Goal: Task Accomplishment & Management: Manage account settings

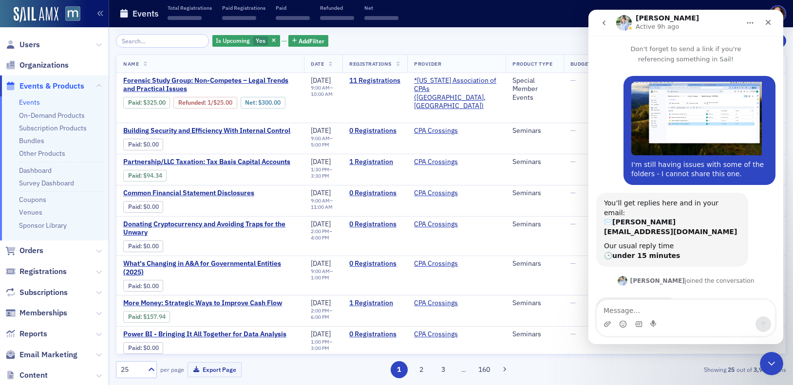
scroll to position [780, 0]
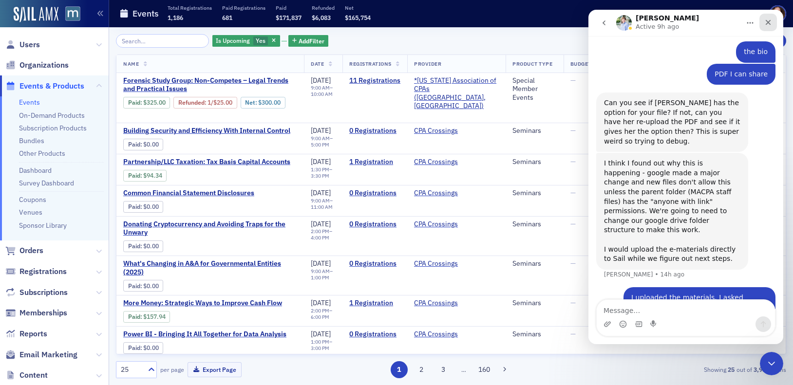
click at [772, 24] on icon "Close" at bounding box center [768, 23] width 8 height 8
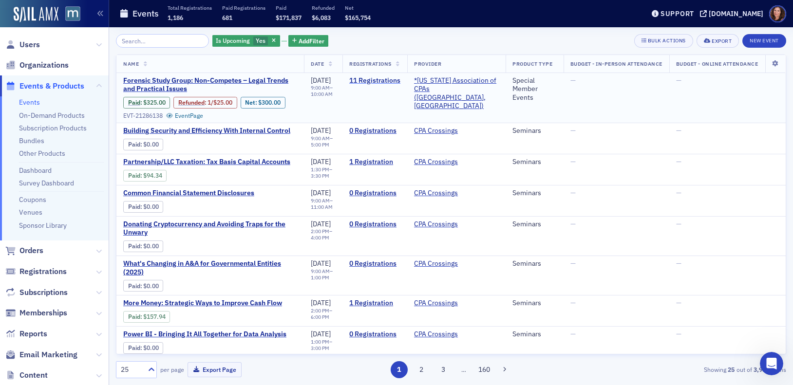
click at [400, 78] on link "11 Registrations" at bounding box center [374, 80] width 51 height 9
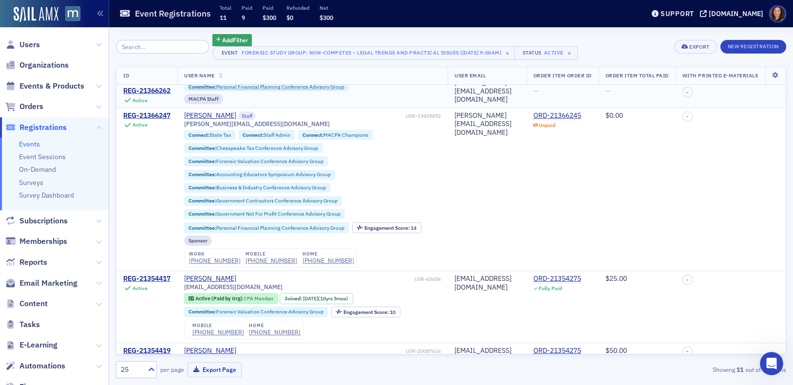
scroll to position [154, 0]
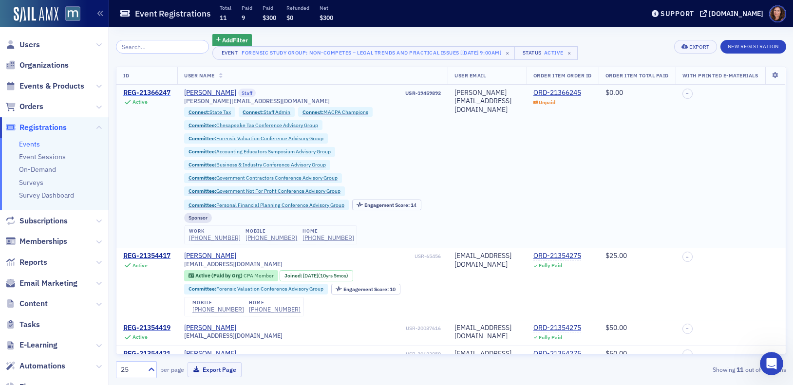
click at [160, 97] on div "REG-21366247" at bounding box center [146, 93] width 47 height 9
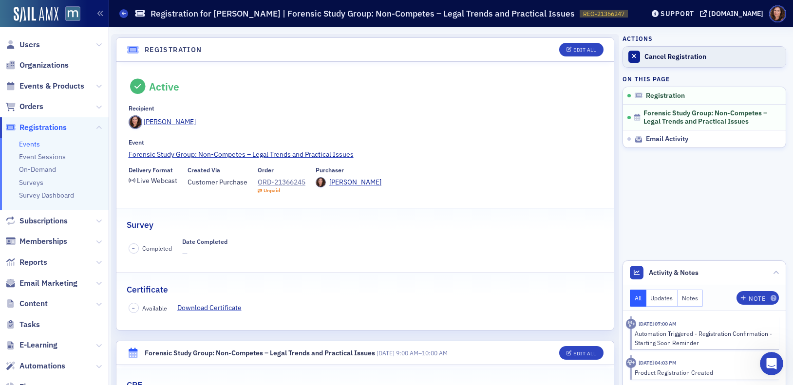
click at [652, 57] on div "Cancel Registration" at bounding box center [713, 57] width 136 height 9
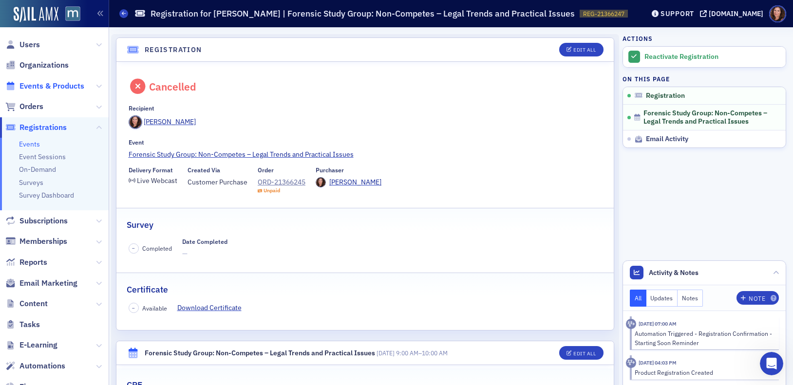
click at [42, 87] on span "Events & Products" at bounding box center [51, 86] width 65 height 11
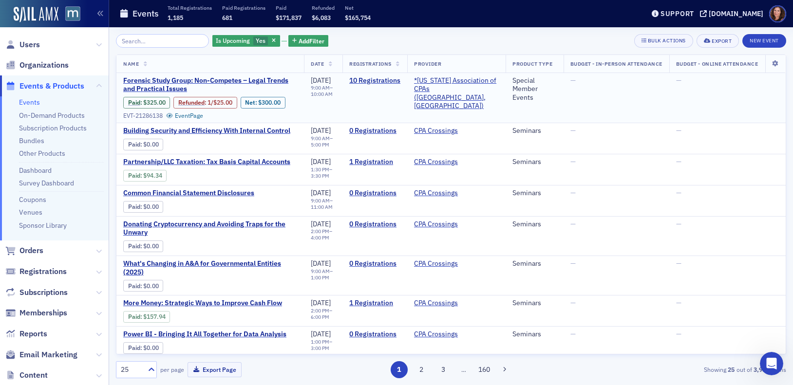
type input "o"
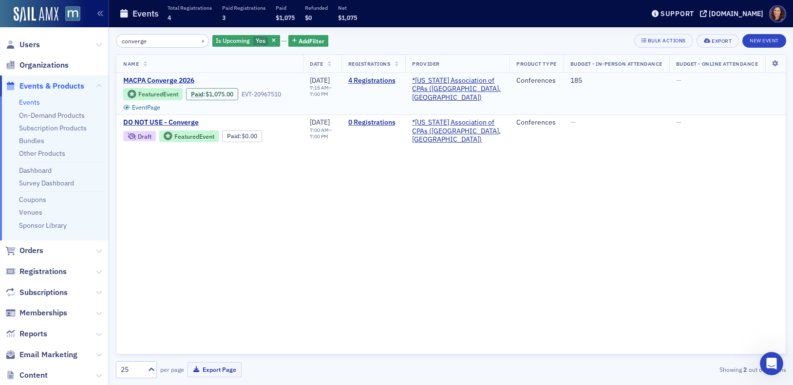
type input "converge"
click at [178, 79] on span "MACPA Converge 2026" at bounding box center [205, 80] width 164 height 9
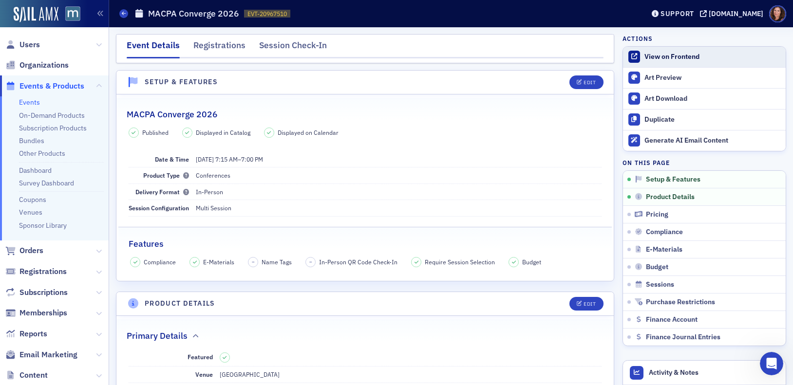
click at [674, 56] on div "View on Frontend" at bounding box center [713, 57] width 136 height 9
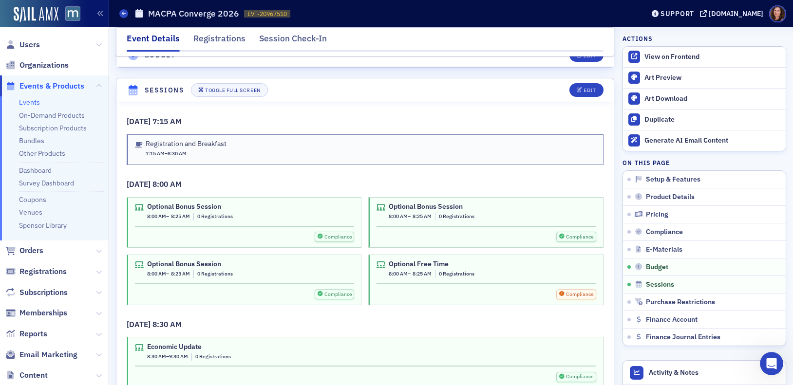
scroll to position [1629, 0]
click at [584, 91] on div "Edit" at bounding box center [590, 89] width 12 height 5
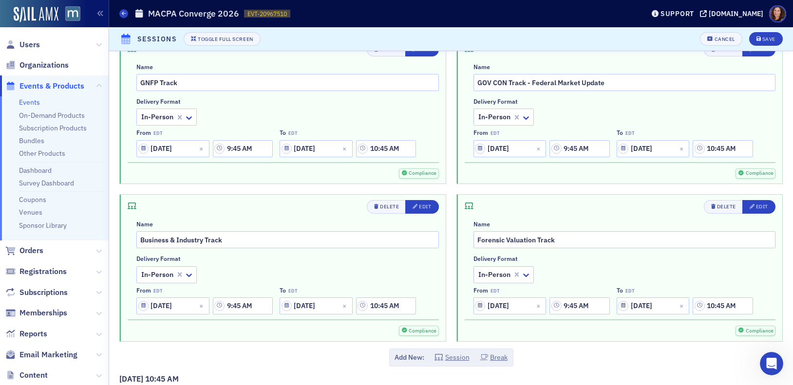
scroll to position [987, 0]
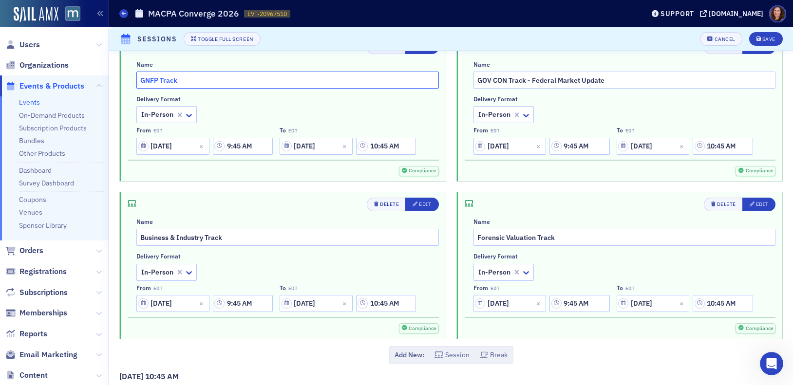
click at [201, 79] on input "GNFP Track" at bounding box center [287, 80] width 303 height 17
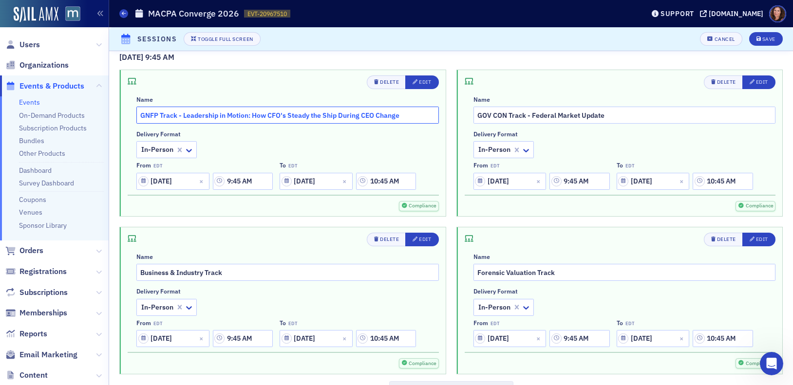
scroll to position [947, 0]
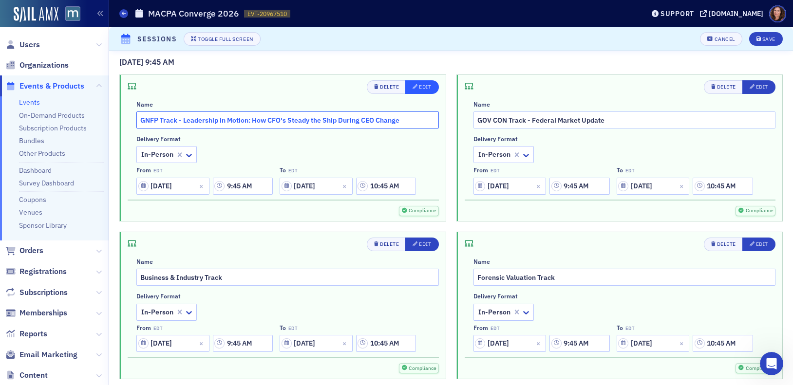
type input "GNFP Track - Leadership in Motion: How CFO's Steady the Ship During CEO Change"
click at [423, 84] on div "Edit" at bounding box center [425, 86] width 12 height 5
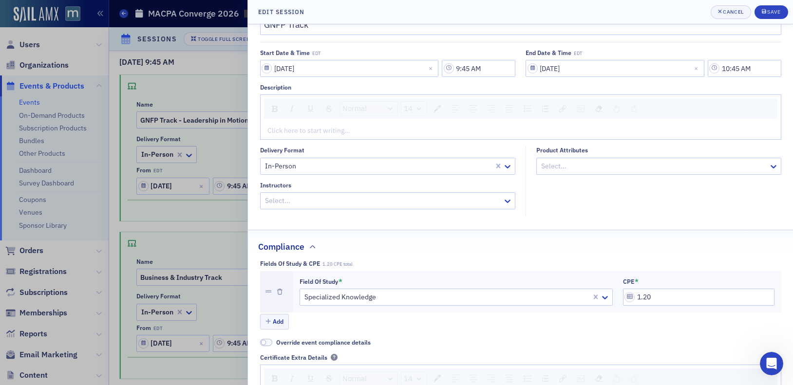
scroll to position [54, 0]
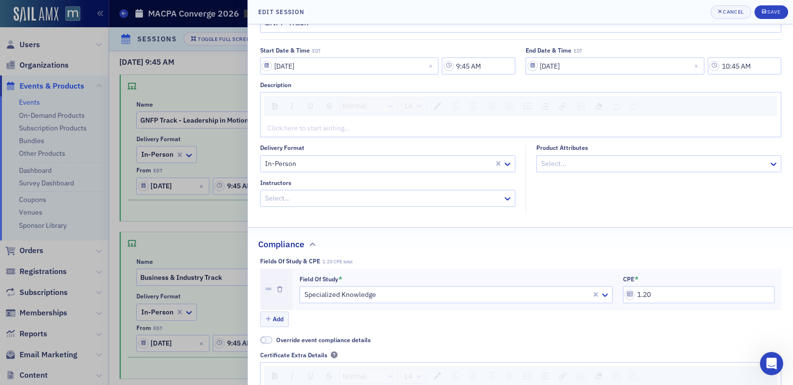
click at [358, 197] on div at bounding box center [383, 198] width 238 height 12
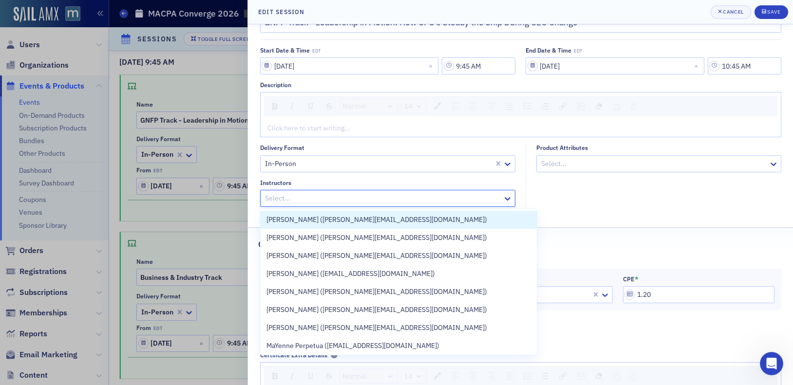
type input "GNFP Track - Leadership in Motion: How CFO's Steady the Ship During CEO Change"
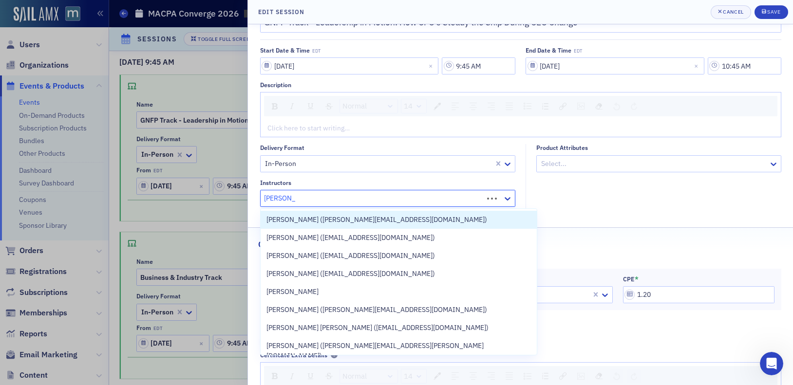
type input "Jessica Mc"
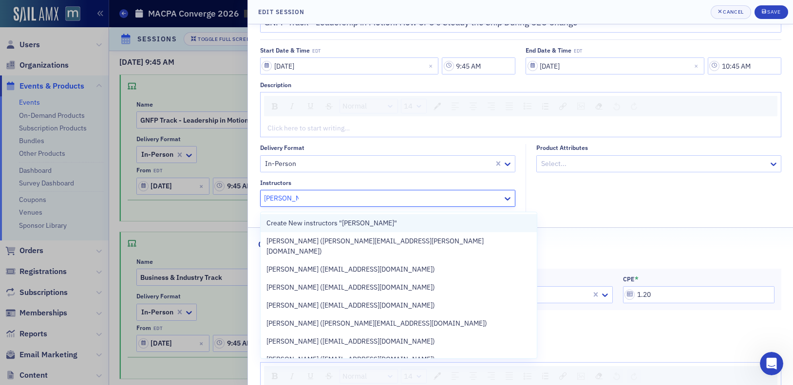
scroll to position [51, 0]
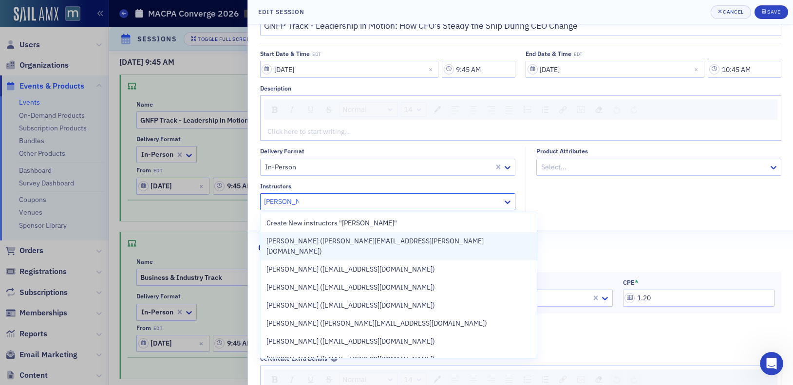
click at [381, 240] on span "Jessica McClain (jessica.e.mcclain@outlook.com)" at bounding box center [398, 246] width 265 height 20
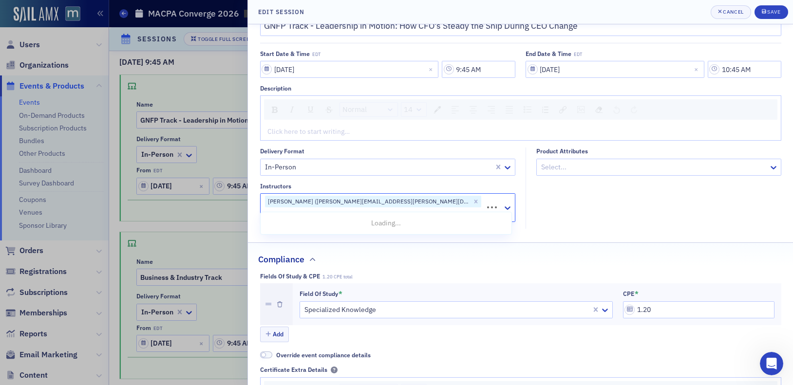
scroll to position [0, 0]
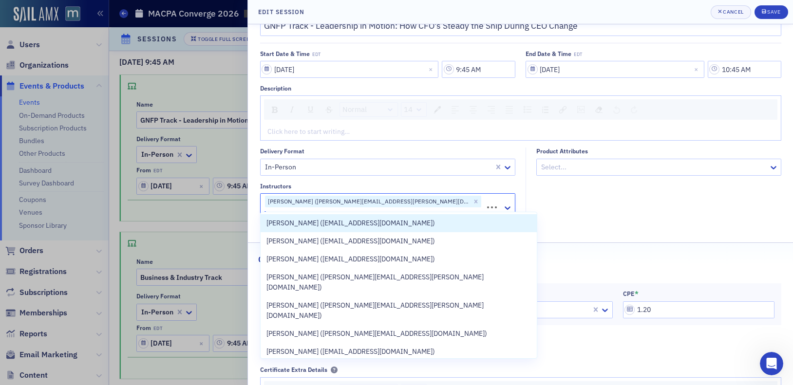
type input "Janice Stucke"
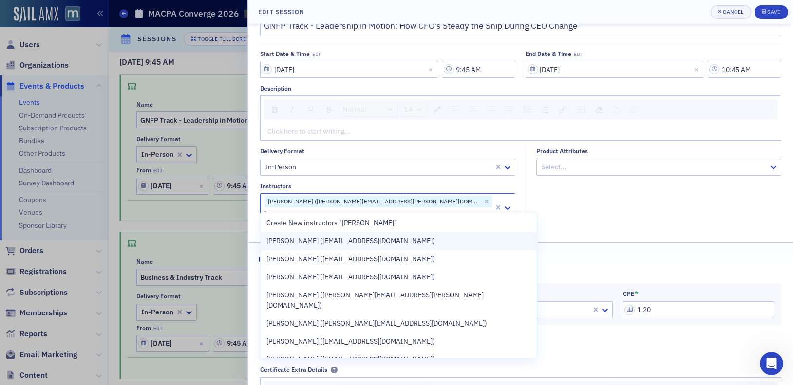
click at [386, 241] on span "Janice Stucke (janicestucke@outlook.com)" at bounding box center [350, 241] width 169 height 10
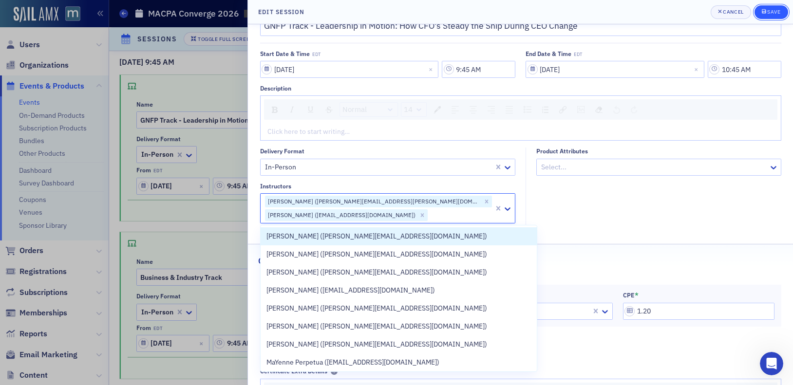
click at [773, 11] on div "Save" at bounding box center [773, 11] width 13 height 5
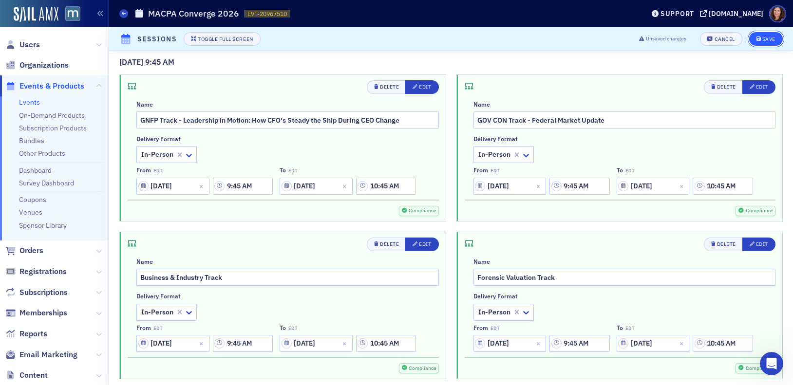
click at [762, 38] on div "Save" at bounding box center [768, 39] width 13 height 5
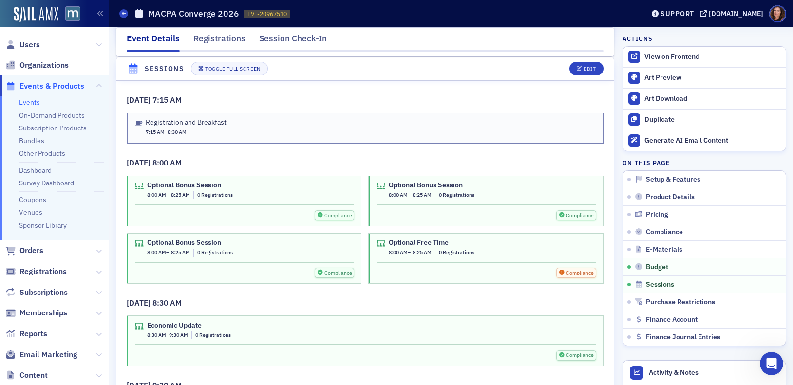
click at [32, 104] on link "Events" at bounding box center [29, 102] width 21 height 9
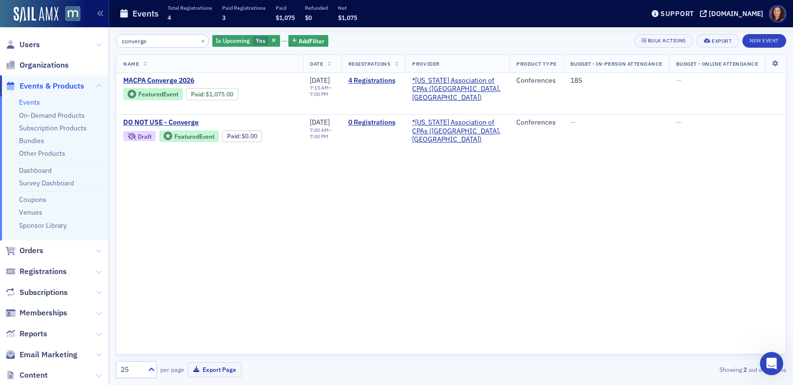
click at [134, 45] on input "converge" at bounding box center [162, 41] width 93 height 14
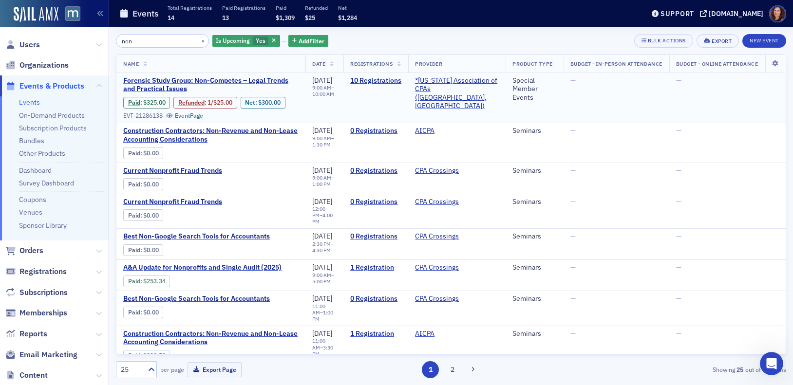
type input "non"
click at [214, 78] on span "Forensic Study Group: Non-Competes – Legal Trends and Practical Issues" at bounding box center [210, 84] width 175 height 17
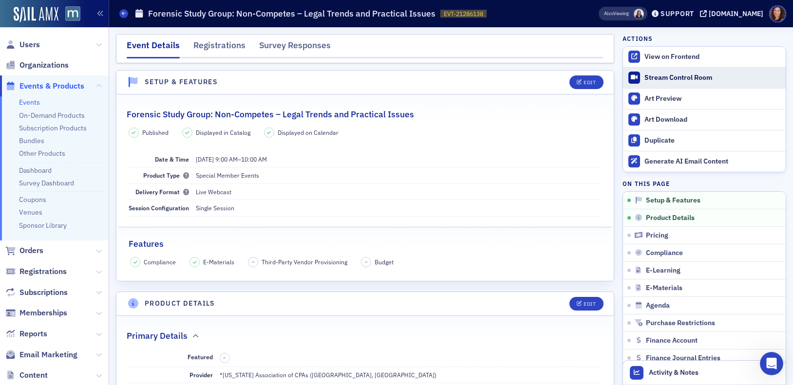
click at [661, 77] on div "Stream Control Room" at bounding box center [713, 78] width 136 height 9
drag, startPoint x: 22, startPoint y: 101, endPoint x: 95, endPoint y: 97, distance: 72.7
click at [22, 101] on link "Events" at bounding box center [29, 102] width 21 height 9
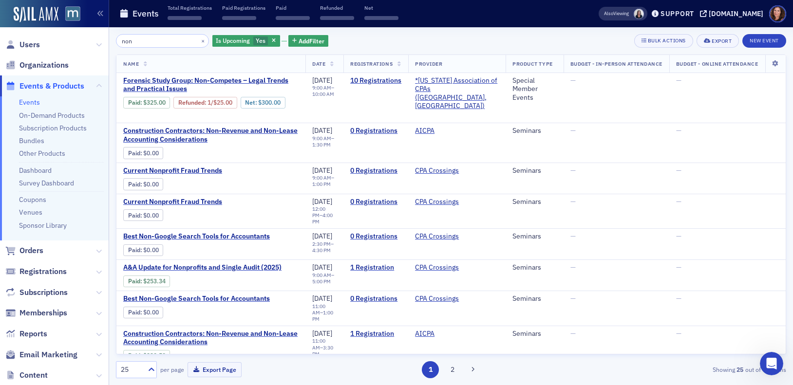
click at [127, 44] on input "non" at bounding box center [162, 41] width 93 height 14
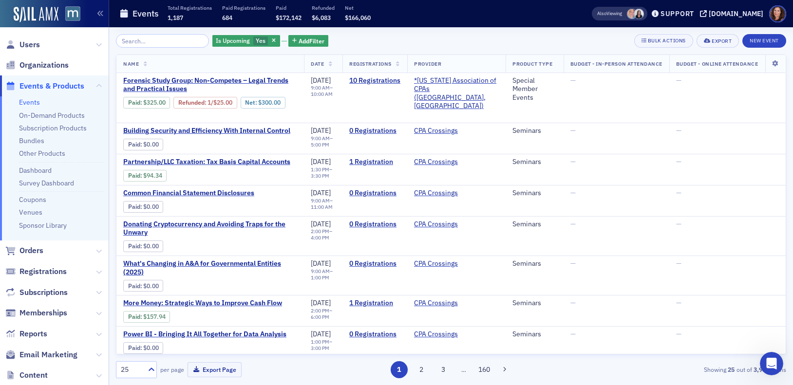
click at [27, 103] on link "Events" at bounding box center [29, 102] width 21 height 9
click at [30, 41] on span "Users" at bounding box center [29, 44] width 20 height 11
click at [27, 46] on span "Users" at bounding box center [29, 44] width 20 height 11
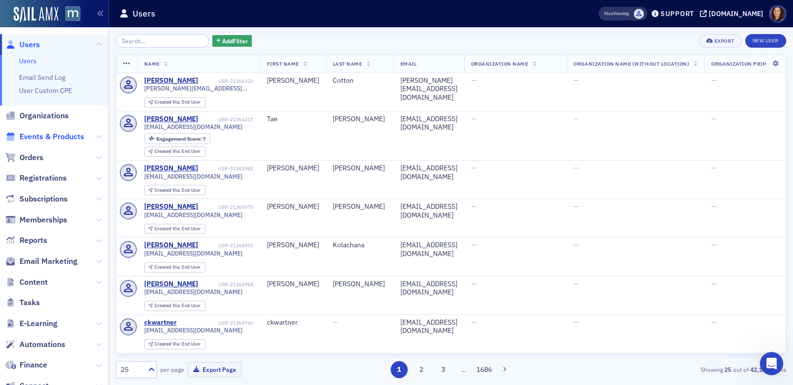
click at [68, 134] on span "Events & Products" at bounding box center [51, 137] width 65 height 11
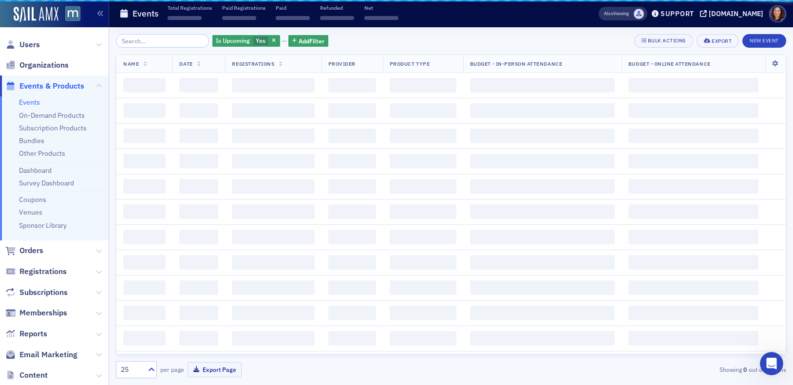
click at [170, 41] on input "search" at bounding box center [162, 41] width 93 height 14
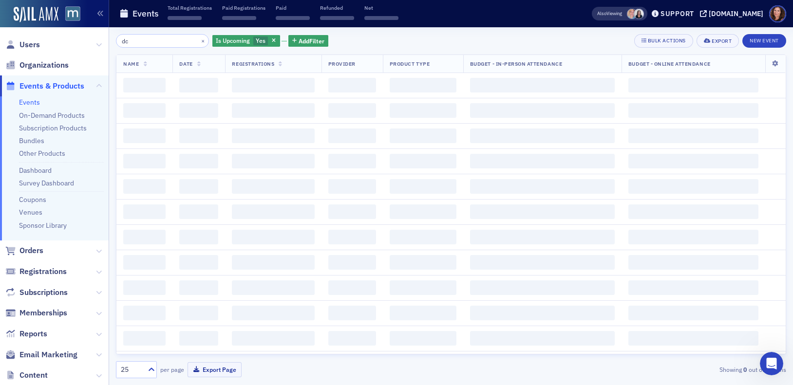
type input "d"
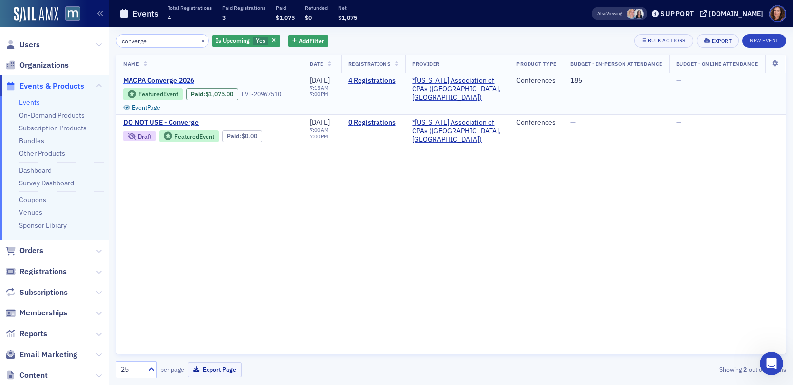
type input "converge"
click at [183, 77] on span "MACPA Converge 2026" at bounding box center [205, 80] width 164 height 9
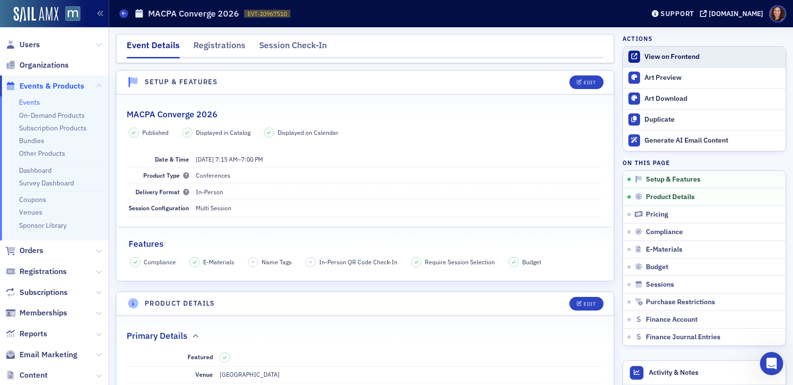
click at [665, 57] on div "View on Frontend" at bounding box center [713, 57] width 136 height 9
click at [19, 45] on span "Users" at bounding box center [29, 44] width 20 height 11
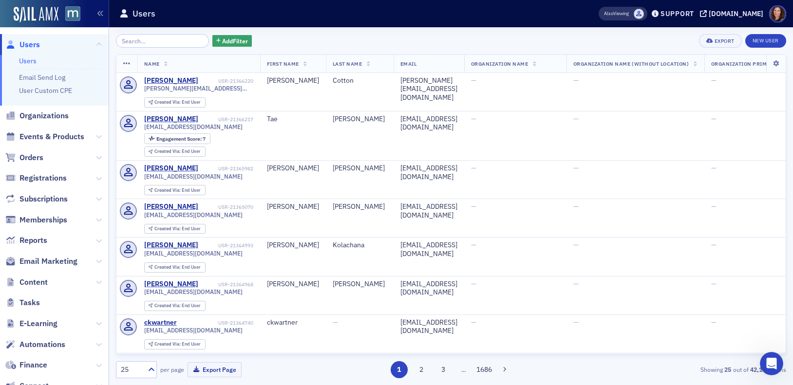
click at [148, 43] on input "search" at bounding box center [162, 41] width 93 height 14
click at [48, 133] on span "Events & Products" at bounding box center [51, 137] width 65 height 11
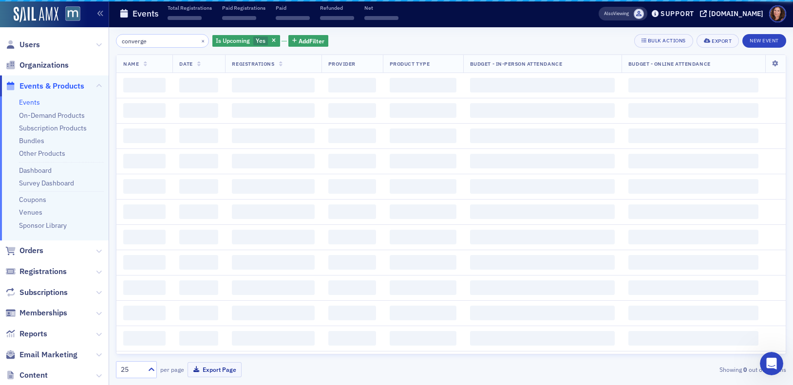
click at [162, 39] on input "converge" at bounding box center [162, 41] width 93 height 14
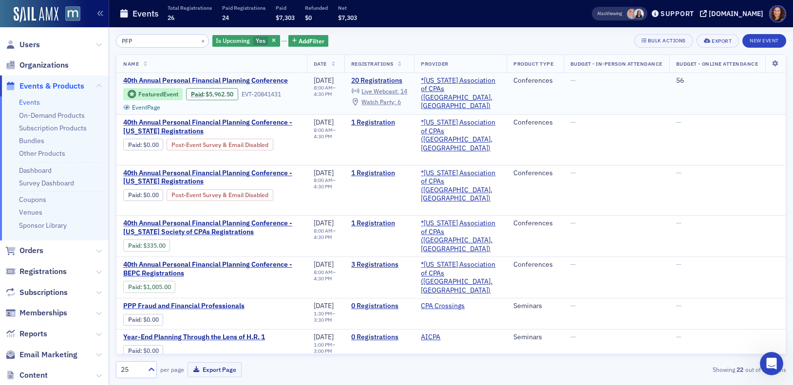
type input "PFP"
click at [277, 80] on span "40th Annual Personal Financial Planning Conference" at bounding box center [205, 80] width 165 height 9
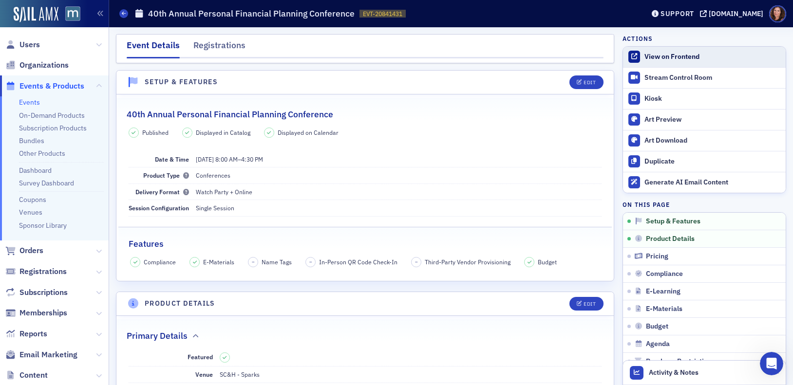
click at [673, 61] on link "View on Frontend" at bounding box center [704, 57] width 163 height 20
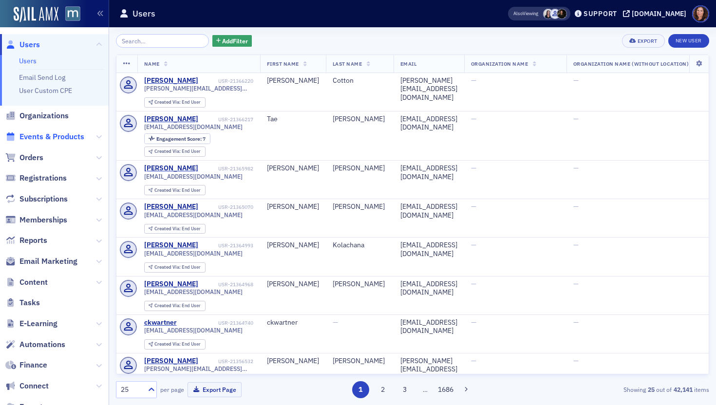
click at [57, 139] on span "Events & Products" at bounding box center [51, 137] width 65 height 11
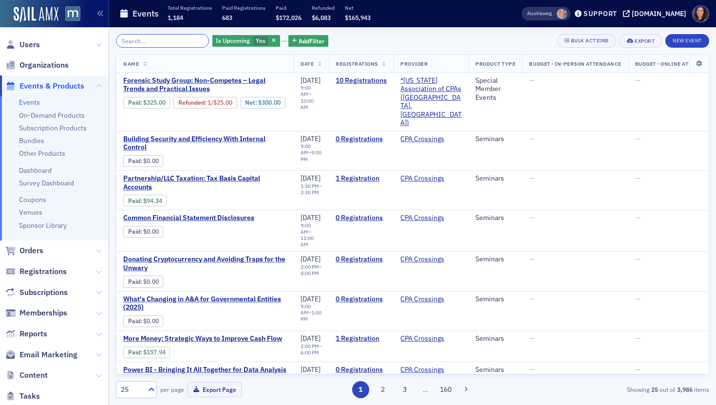
click at [171, 38] on input "search" at bounding box center [162, 41] width 93 height 14
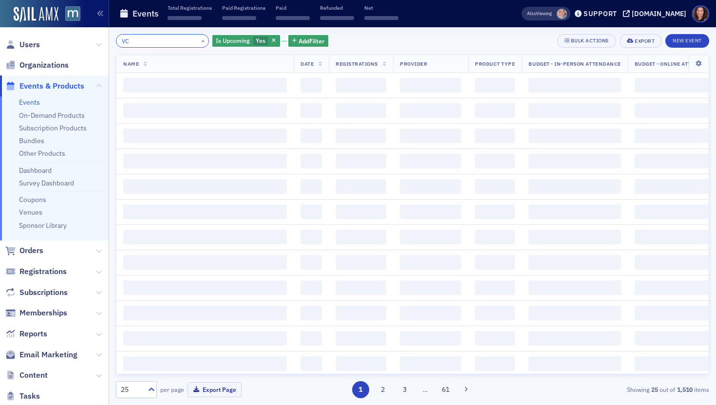
type input "V"
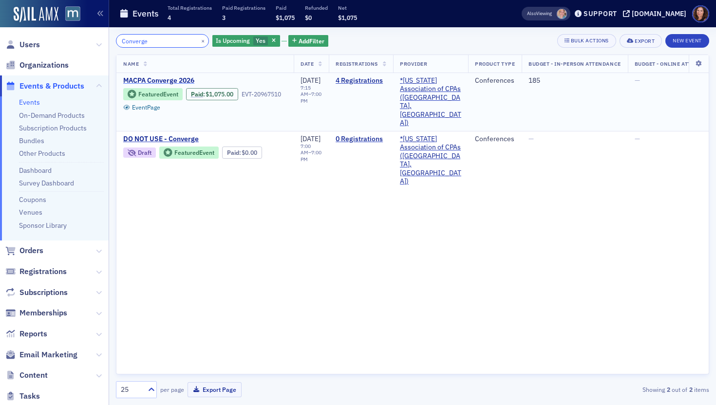
type input "Converge"
click at [187, 78] on span "MACPA Converge 2026" at bounding box center [205, 80] width 164 height 9
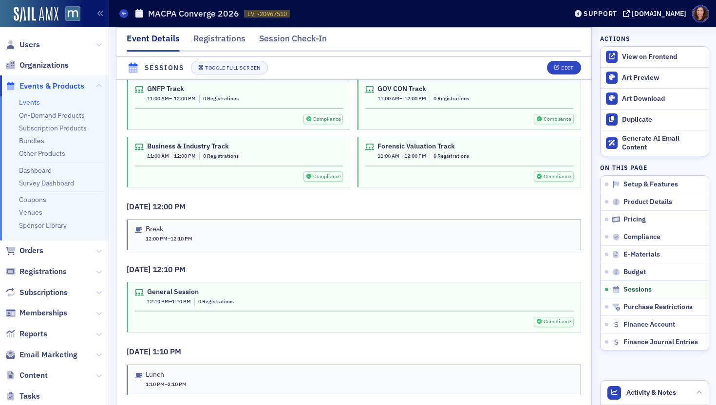
scroll to position [2234, 0]
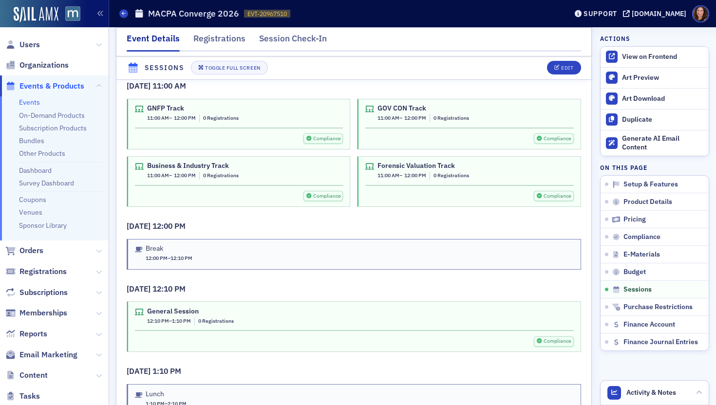
click at [576, 56] on div "Event Details Registrations Session Check-In" at bounding box center [354, 41] width 476 height 29
click at [565, 68] on div "Edit" at bounding box center [567, 68] width 12 height 5
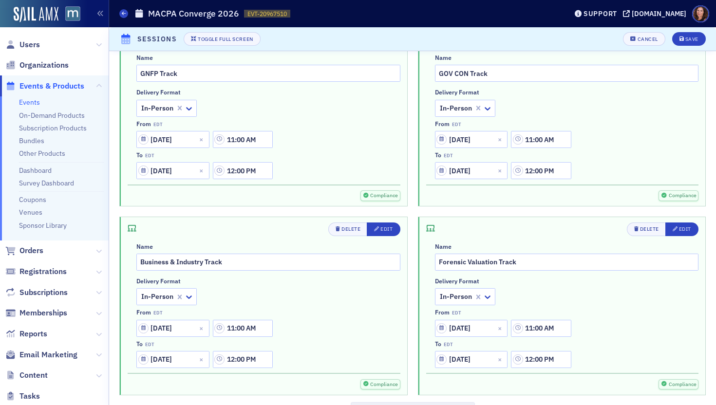
scroll to position [1680, 0]
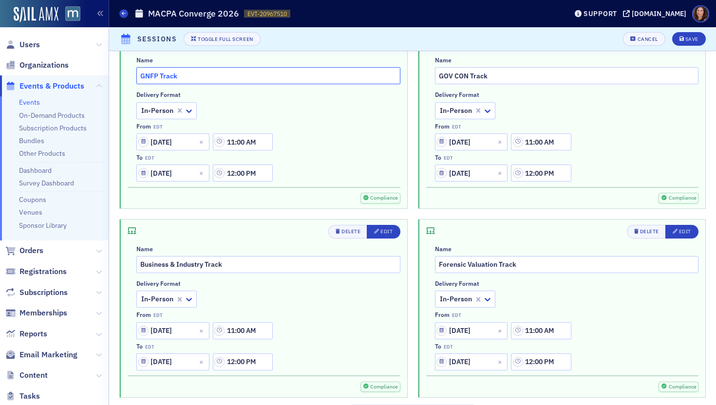
click at [230, 75] on input "GNFP Track" at bounding box center [268, 75] width 264 height 17
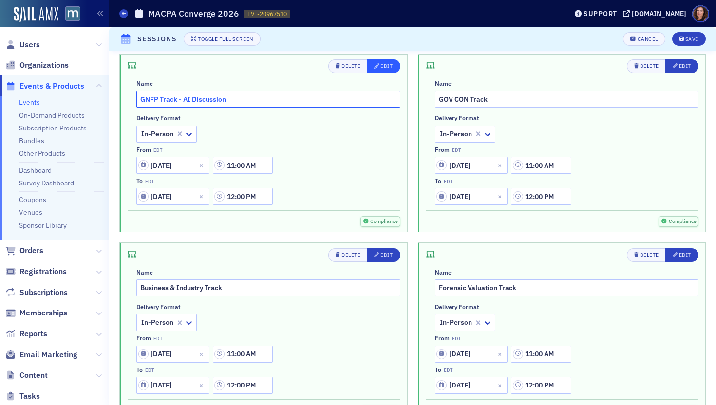
type input "GNFP Track - AI Discussion"
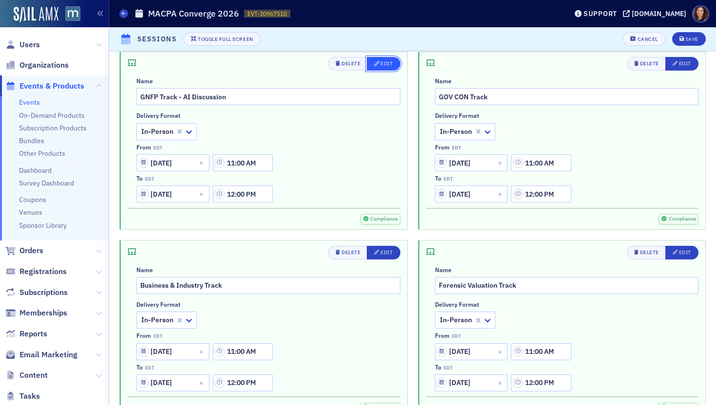
click at [385, 69] on button "Edit" at bounding box center [383, 64] width 33 height 14
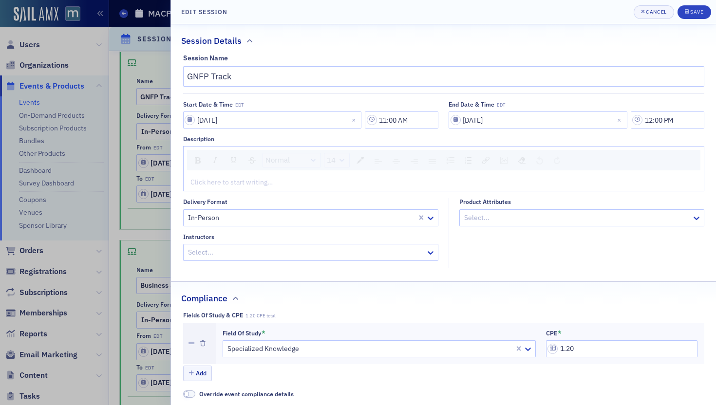
click at [247, 247] on div at bounding box center [306, 253] width 238 height 12
type input "GNFP Track - AI Discussion"
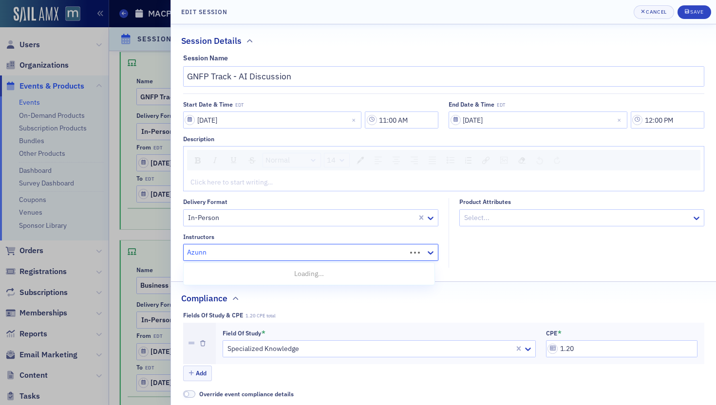
type input "Azunna"
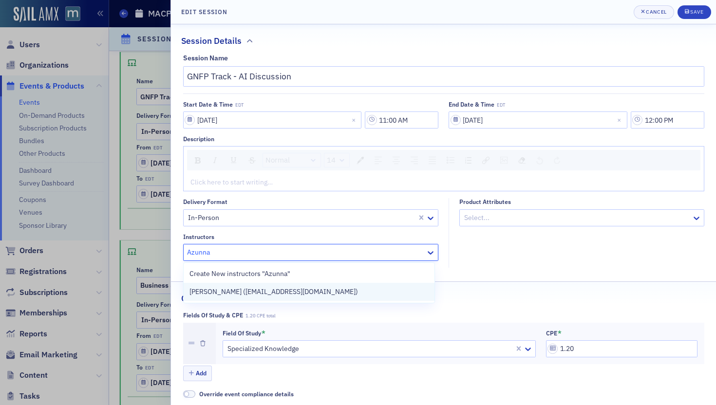
click at [268, 287] on span "[PERSON_NAME] ([EMAIL_ADDRESS][DOMAIN_NAME])" at bounding box center [274, 292] width 169 height 10
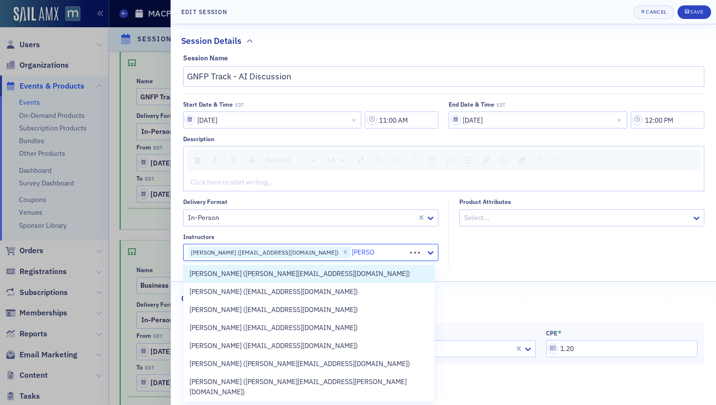
type input "[PERSON_NAME]"
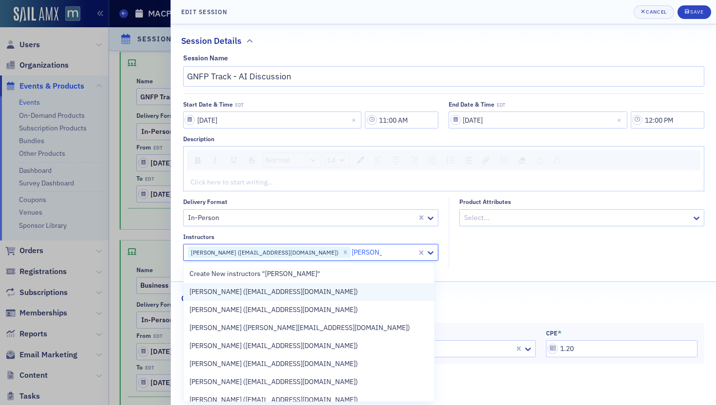
click at [264, 295] on span "[PERSON_NAME] ([EMAIL_ADDRESS][DOMAIN_NAME])" at bounding box center [274, 292] width 169 height 10
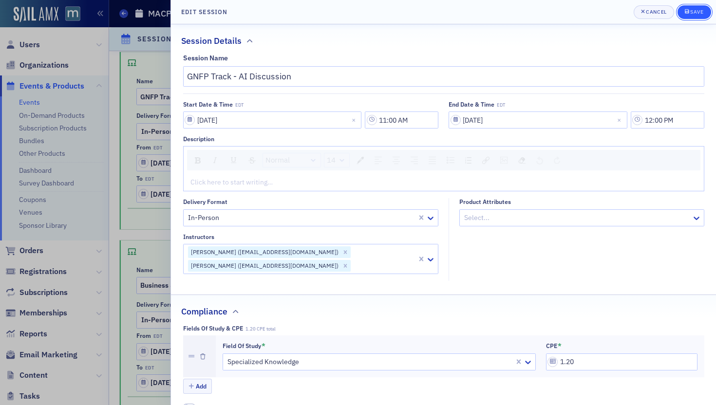
click at [698, 10] on div "Save" at bounding box center [696, 11] width 13 height 5
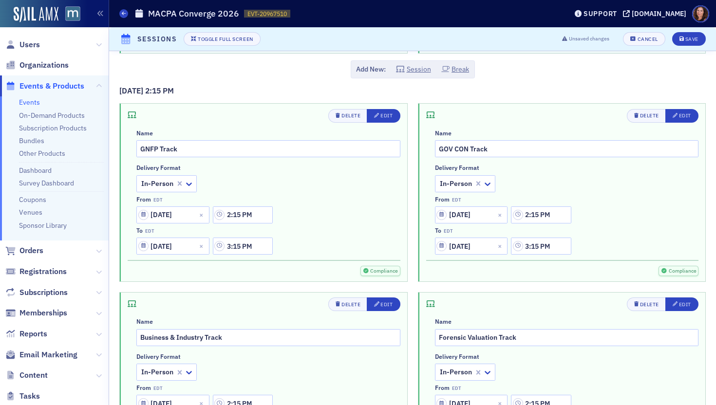
scroll to position [3048, 0]
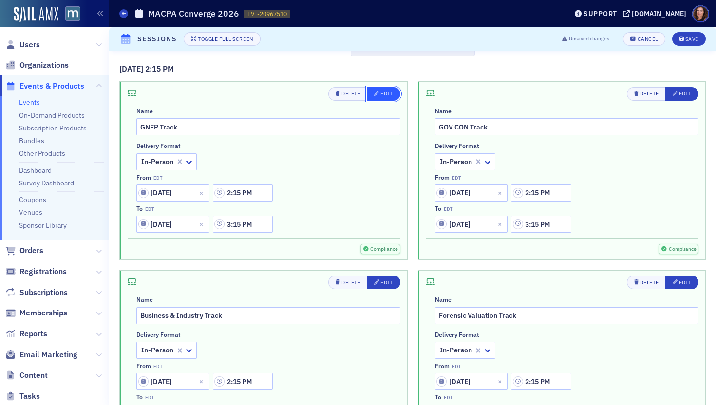
click at [384, 96] on div "Edit" at bounding box center [386, 93] width 12 height 5
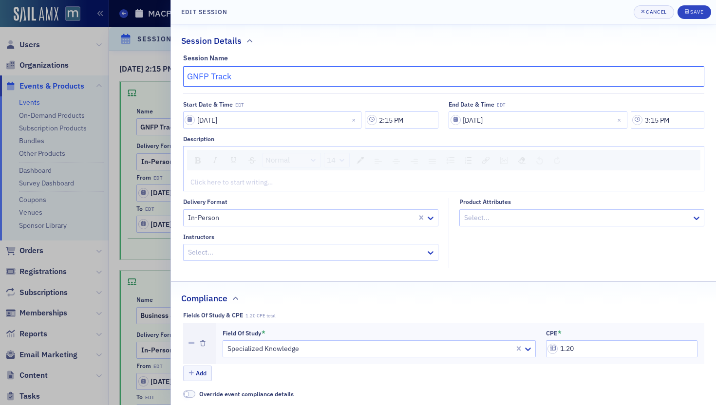
click at [276, 81] on input "GNFP Track" at bounding box center [443, 76] width 521 height 20
type input "GNFP Track - 990 Case Studies"
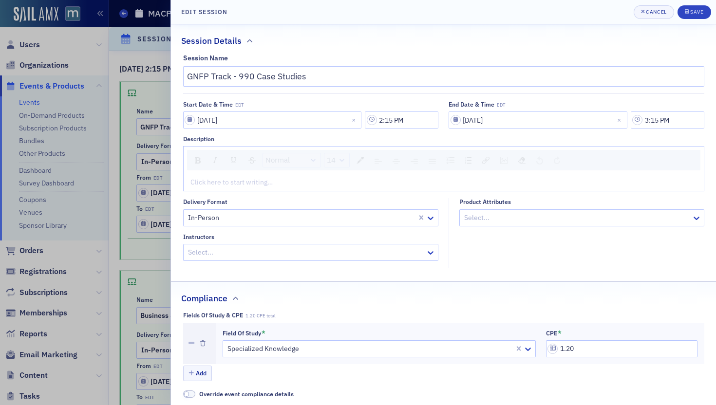
click at [262, 250] on div at bounding box center [306, 253] width 238 height 12
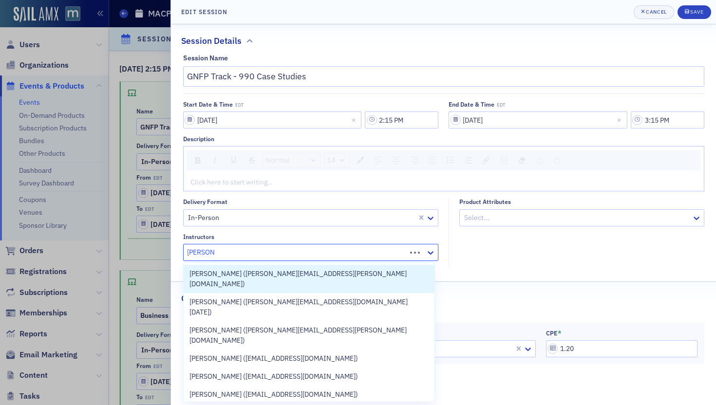
type input "[PERSON_NAME]"
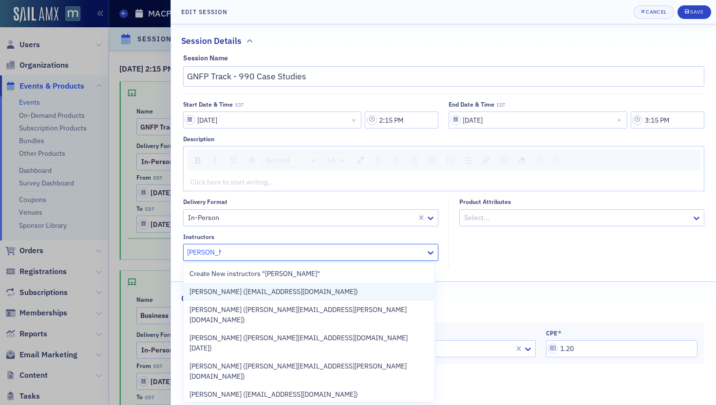
click at [265, 291] on span "[PERSON_NAME] ([EMAIL_ADDRESS][DOMAIN_NAME])" at bounding box center [274, 292] width 169 height 10
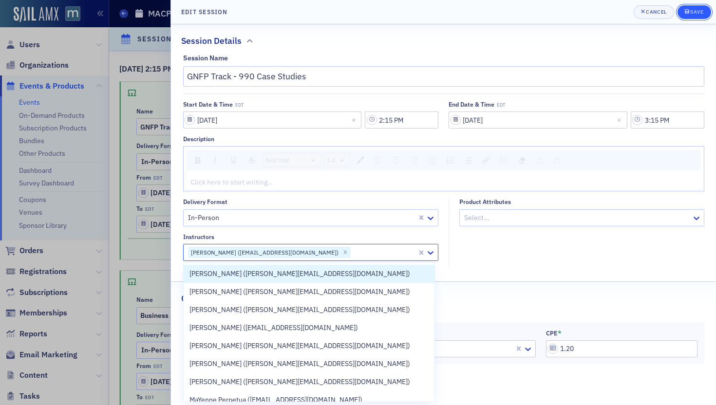
click at [690, 11] on div "submit" at bounding box center [688, 12] width 6 height 8
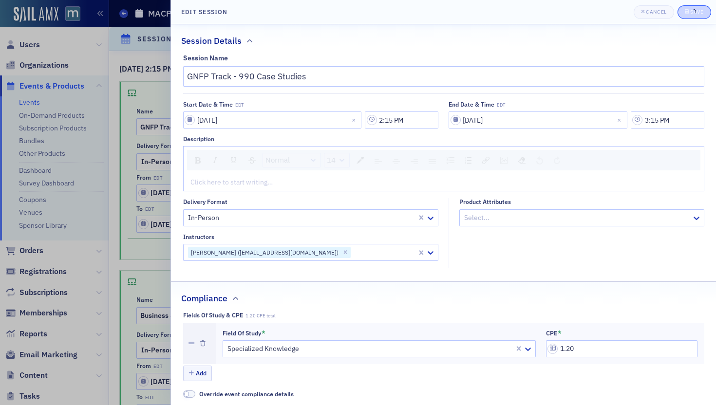
type input "GNFP Track - 990 Case Studies"
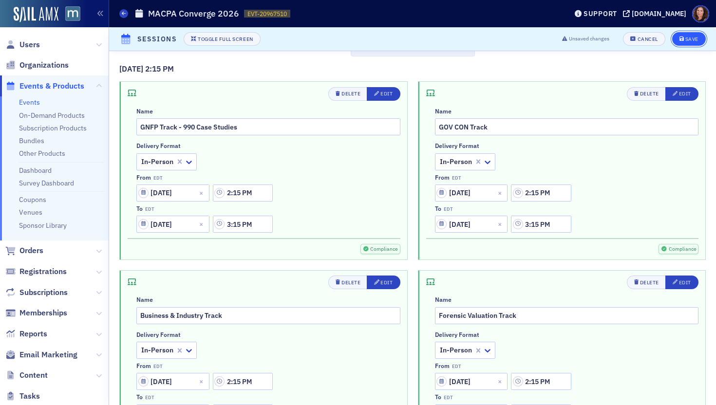
click at [684, 35] on button "Save" at bounding box center [689, 39] width 34 height 14
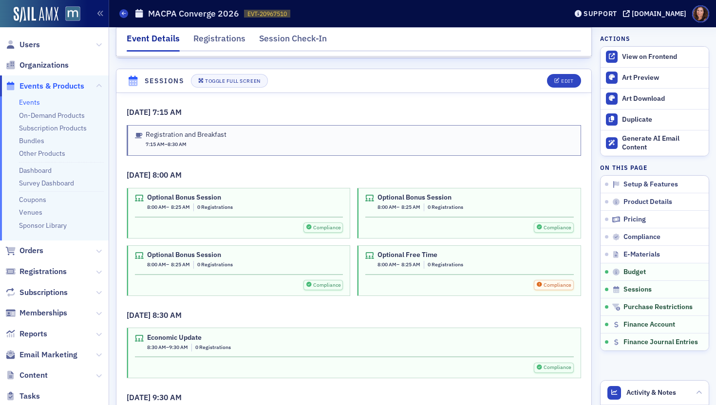
scroll to position [1660, 0]
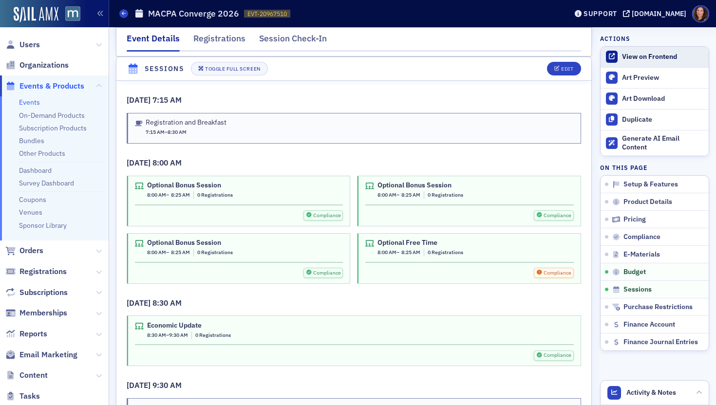
click at [656, 57] on div "View on Frontend" at bounding box center [663, 57] width 82 height 9
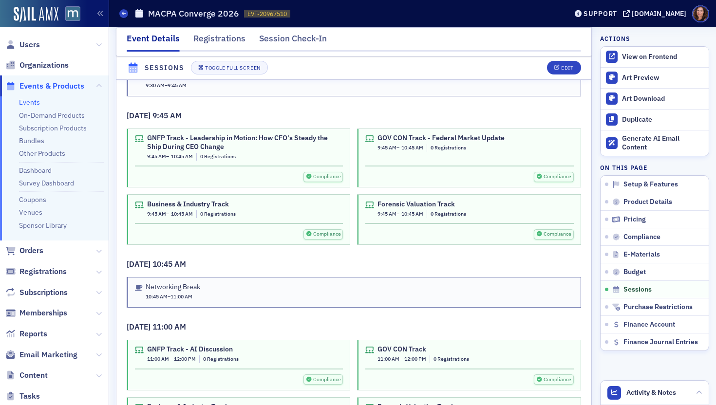
scroll to position [1994, 0]
click at [561, 69] on div "Edit" at bounding box center [567, 68] width 12 height 5
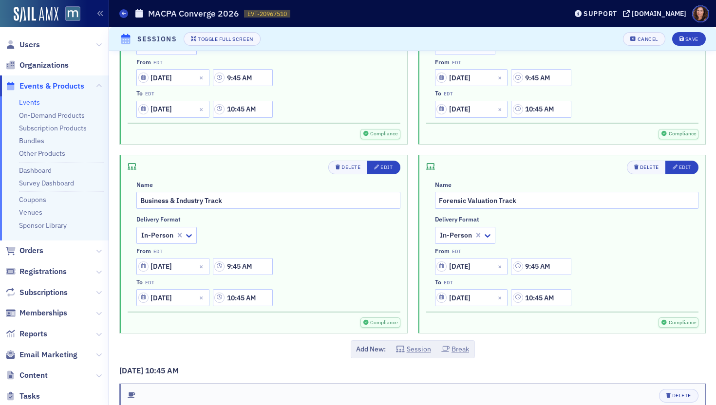
scroll to position [1119, 0]
click at [277, 202] on input "Business & Industry Track" at bounding box center [268, 199] width 264 height 17
type input "Business & Industry Track - A & A Update"
click at [381, 167] on div "Edit" at bounding box center [386, 166] width 12 height 5
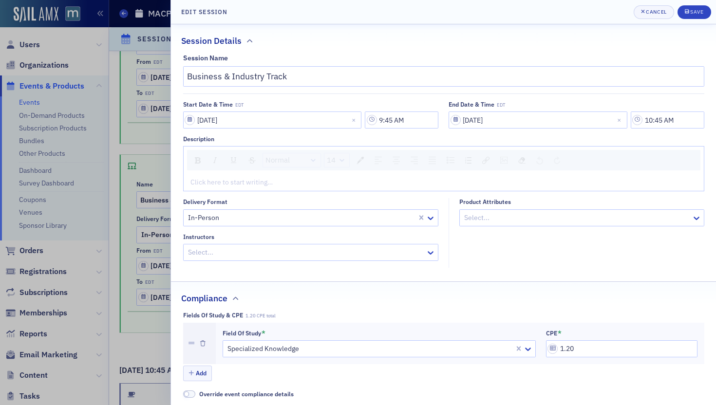
type input "Business & Industry Track - A & A Update"
click at [274, 248] on div at bounding box center [306, 253] width 238 height 12
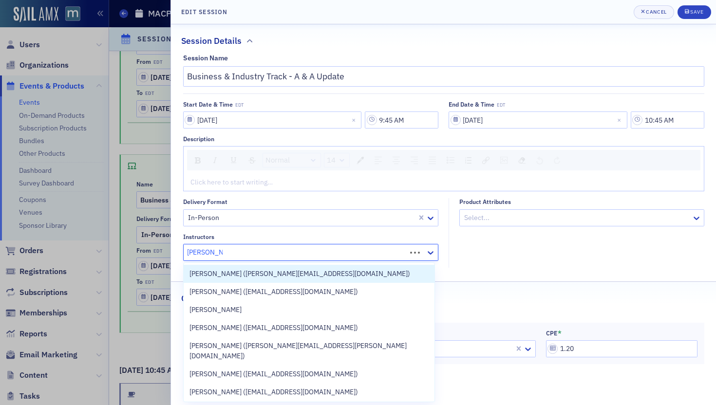
type input "[PERSON_NAME]"
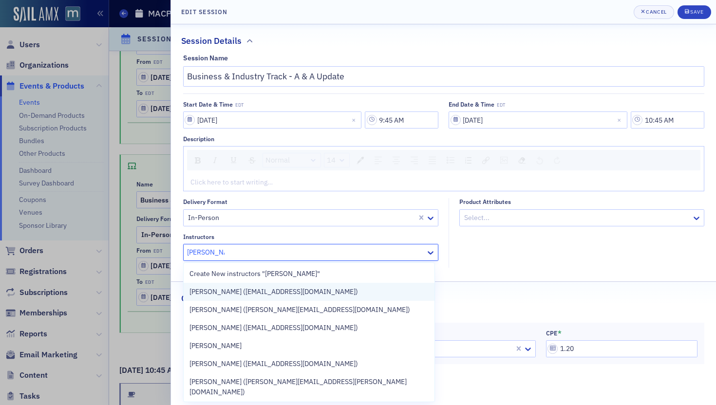
click at [283, 288] on span "[PERSON_NAME] ([EMAIL_ADDRESS][DOMAIN_NAME])" at bounding box center [274, 292] width 169 height 10
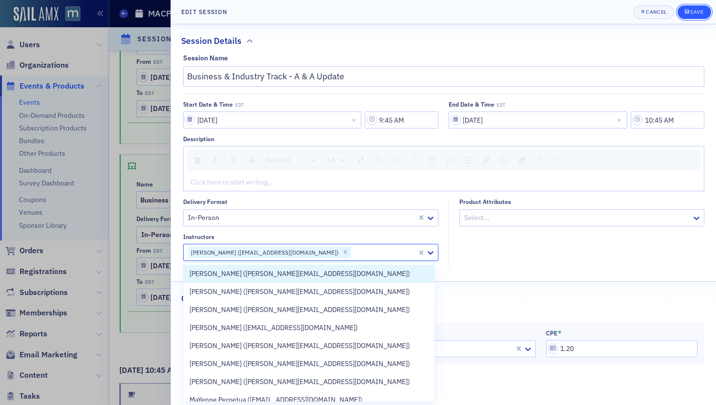
click at [697, 9] on div "Save" at bounding box center [696, 11] width 13 height 5
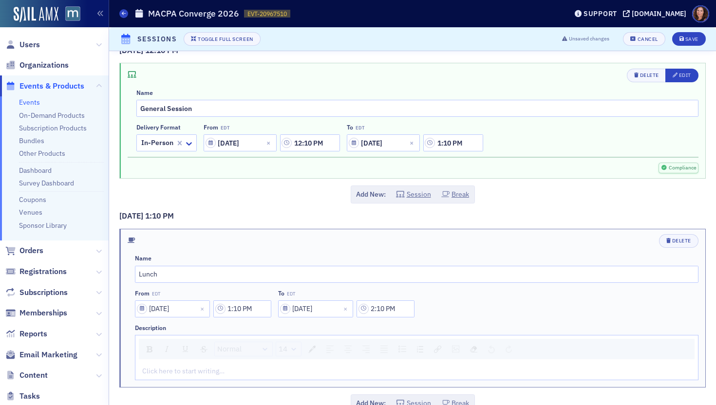
scroll to position [2273, 0]
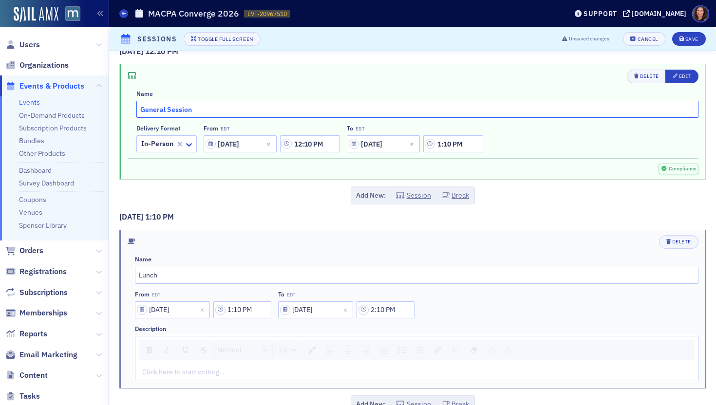
click at [233, 108] on input "General Session" at bounding box center [417, 109] width 562 height 17
type input "General Session - Cybersecurity"
click at [679, 77] on div "Edit" at bounding box center [685, 76] width 12 height 5
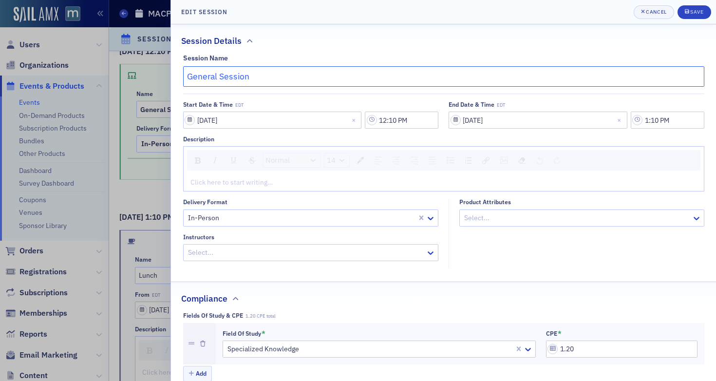
click at [324, 75] on input "General Session" at bounding box center [443, 76] width 521 height 20
paste input "Protecting Yourself from ID Theft/Fraud"
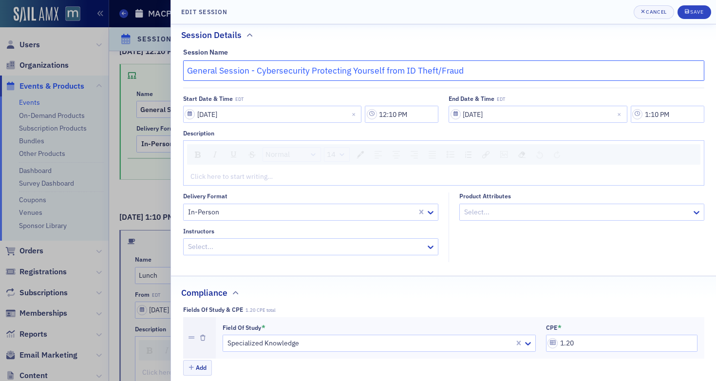
scroll to position [6, 0]
click at [307, 72] on input "General Session - Cybersecurity Protecting Yourself from ID Theft/Fraud" at bounding box center [443, 70] width 521 height 20
type input "General Session - Cybersecurity: Protecting Yourself from ID Theft/Fraud"
click at [687, 13] on icon "submit" at bounding box center [687, 11] width 4 height 5
type input "General Session - Cybersecurity: Protecting Yourself from ID Theft/Fraud"
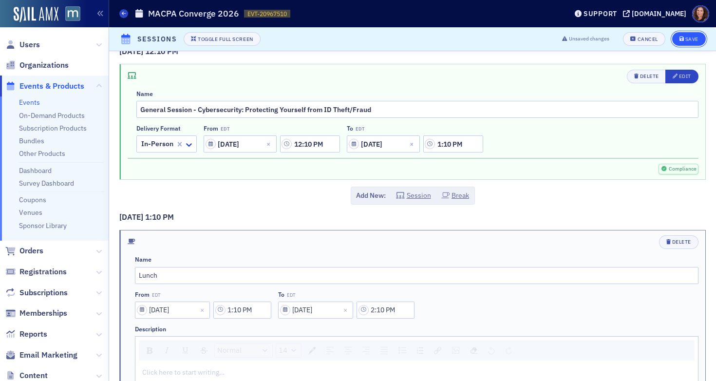
click at [680, 42] on button "Save" at bounding box center [689, 39] width 34 height 14
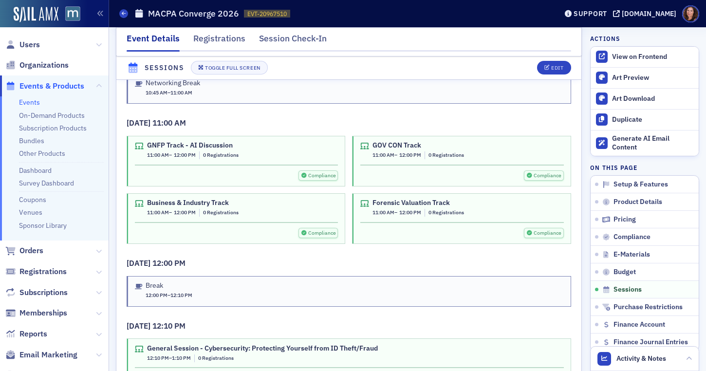
scroll to position [2207, 0]
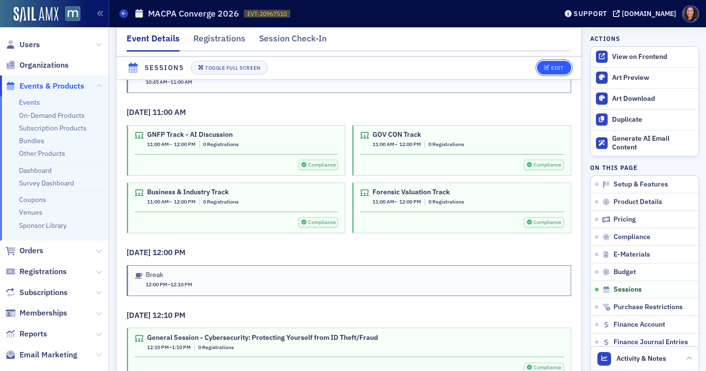
click at [551, 68] on div "Edit" at bounding box center [557, 68] width 12 height 5
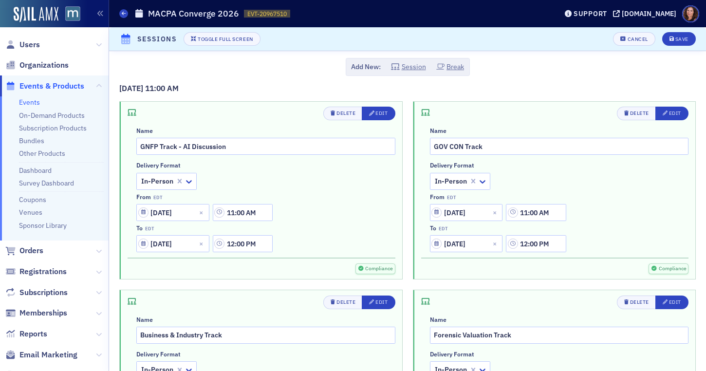
scroll to position [1623, 0]
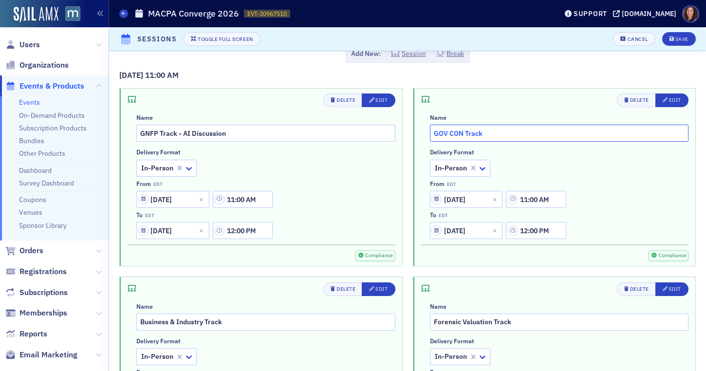
click at [490, 133] on input "GOV CON Track" at bounding box center [559, 133] width 259 height 17
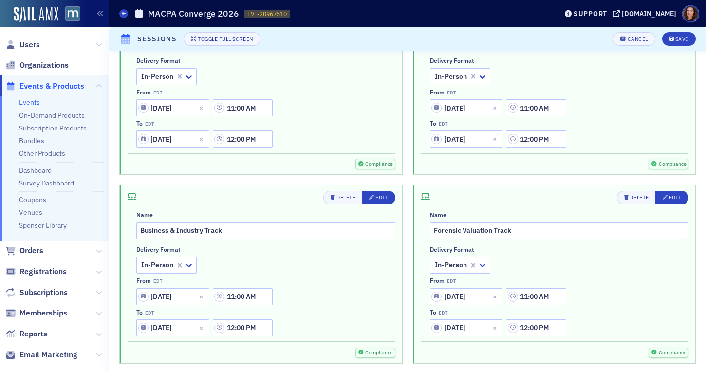
scroll to position [1749, 0]
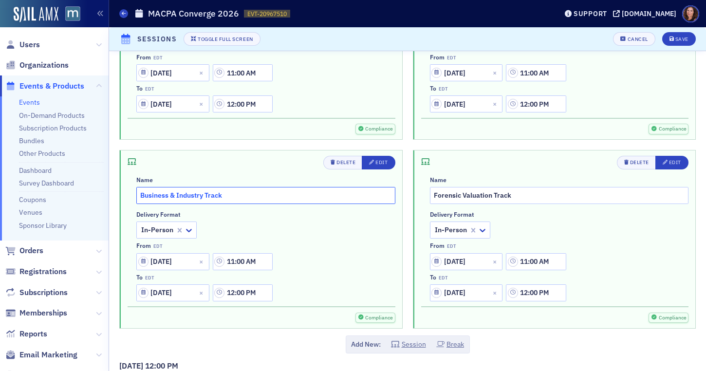
click at [285, 193] on input "Business & Industry Track" at bounding box center [265, 195] width 259 height 17
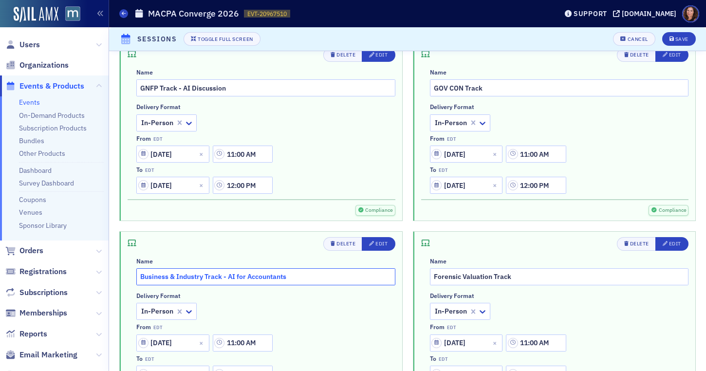
scroll to position [1643, 0]
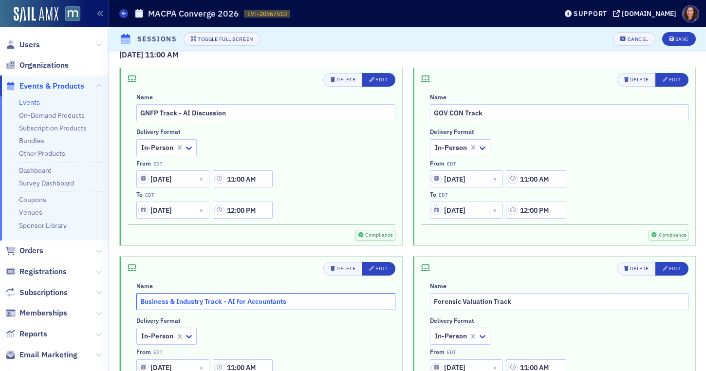
type input "Business & Industry Track - AI for Accountants"
click at [502, 114] on input "GOV CON Track" at bounding box center [559, 112] width 259 height 17
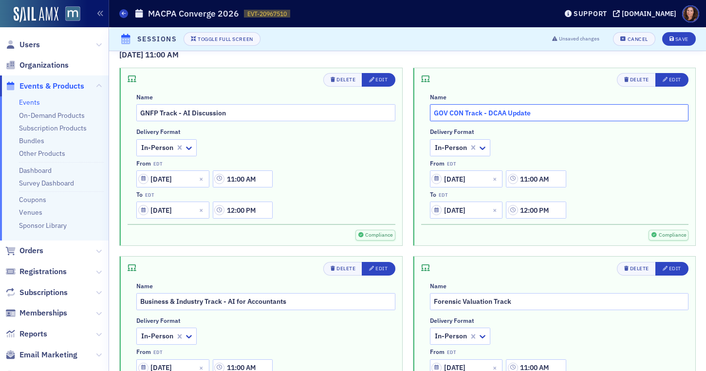
type input "GOV CON Track - DCAA Update"
click at [535, 305] on input "Forensic Valuation Track" at bounding box center [559, 301] width 259 height 17
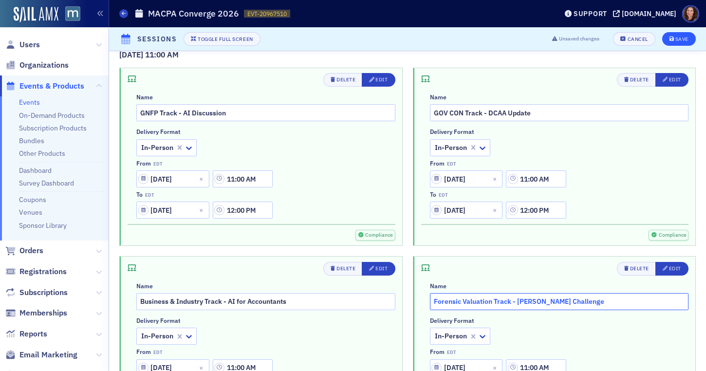
type input "Forensic Valuation Track - [PERSON_NAME] Challenge"
click at [676, 39] on div "Save" at bounding box center [682, 39] width 13 height 5
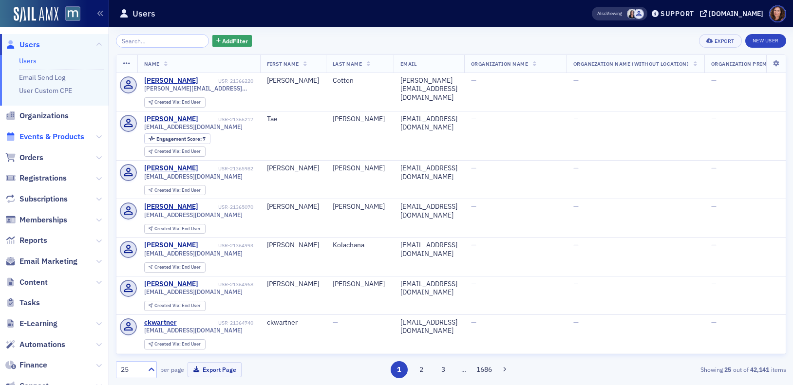
click at [66, 136] on span "Events & Products" at bounding box center [51, 137] width 65 height 11
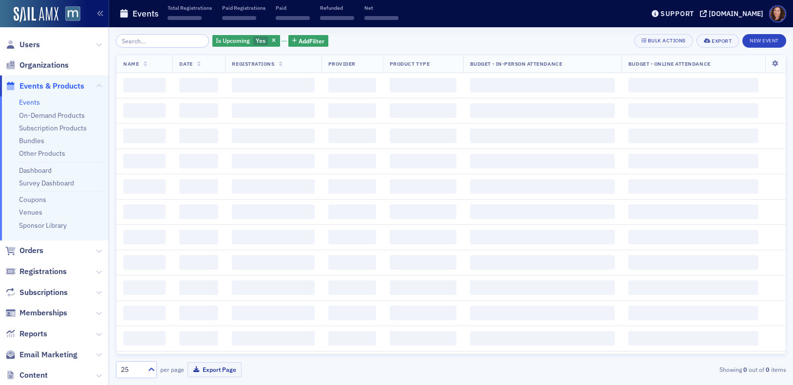
click at [154, 41] on input "search" at bounding box center [162, 41] width 93 height 14
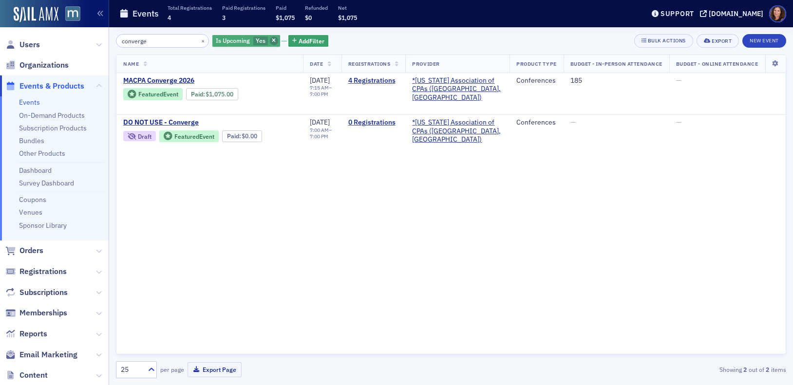
type input "converge"
click at [270, 40] on span "button" at bounding box center [274, 41] width 9 height 9
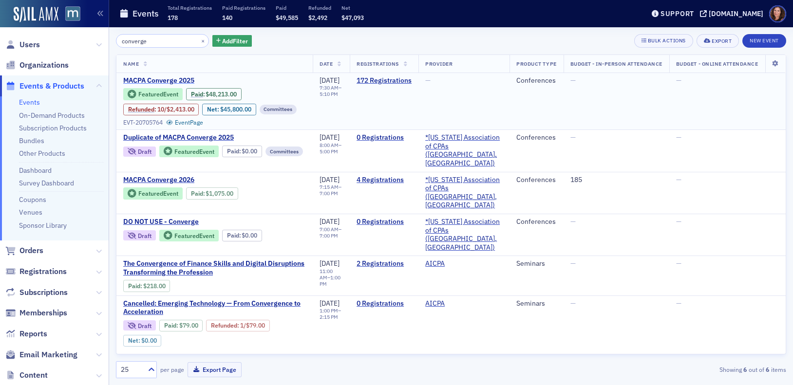
click at [181, 79] on span "MACPA Converge 2025" at bounding box center [205, 80] width 164 height 9
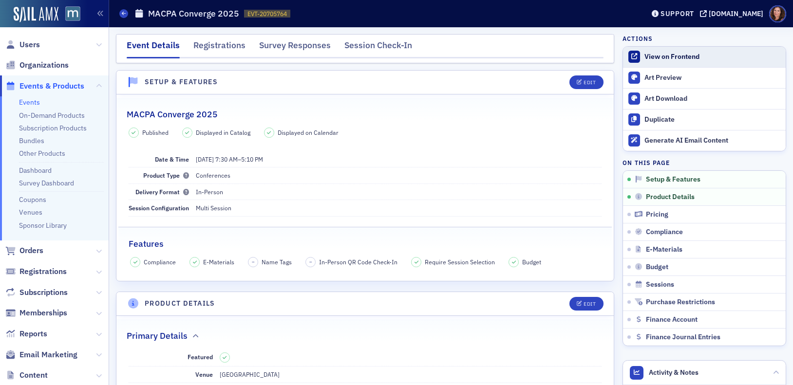
click at [661, 57] on div "View on Frontend" at bounding box center [713, 57] width 136 height 9
click at [694, 15] on div "Support" at bounding box center [678, 13] width 34 height 9
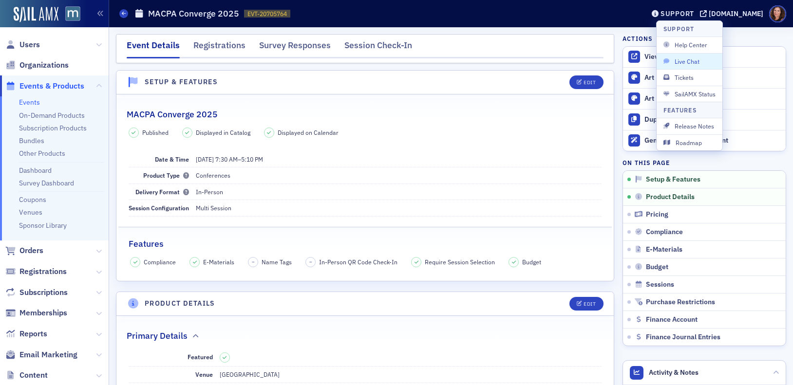
click at [694, 63] on span "Live Chat" at bounding box center [690, 61] width 52 height 9
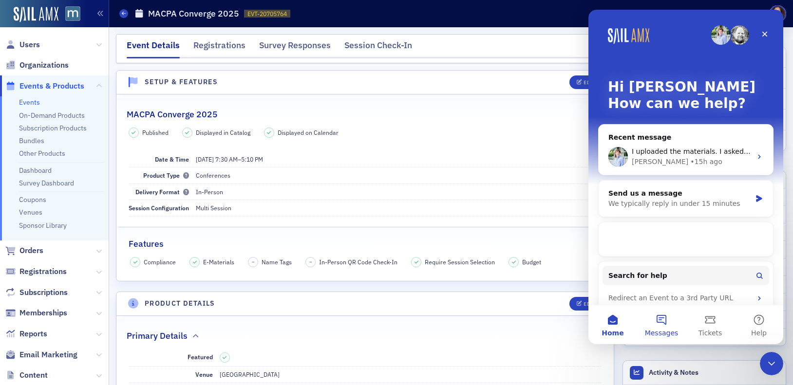
click at [663, 324] on button "Messages" at bounding box center [661, 324] width 49 height 39
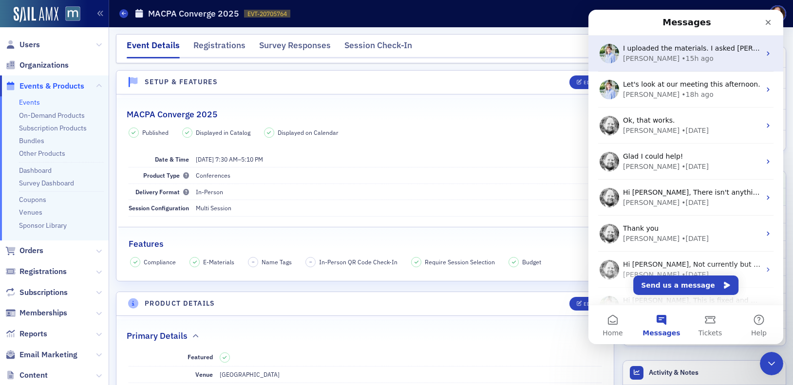
click at [682, 57] on div "• 15h ago" at bounding box center [698, 59] width 32 height 10
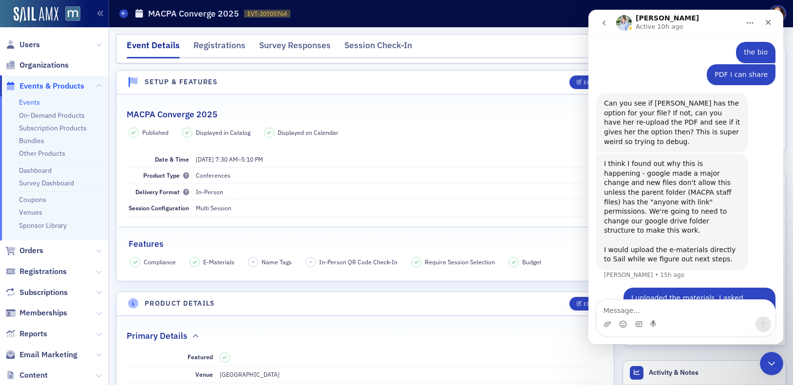
scroll to position [780, 0]
click at [716, 198] on div "I think I found out why this is happening - google made a major change and new …" at bounding box center [672, 211] width 136 height 105
click at [695, 311] on textarea "Message…" at bounding box center [686, 308] width 178 height 17
type textarea "N"
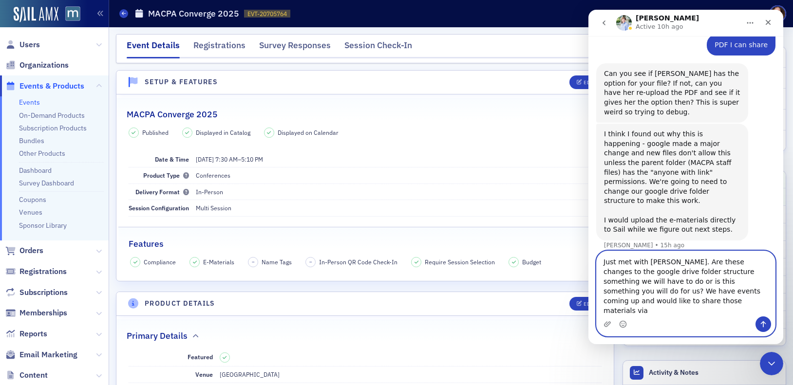
scroll to position [819, 0]
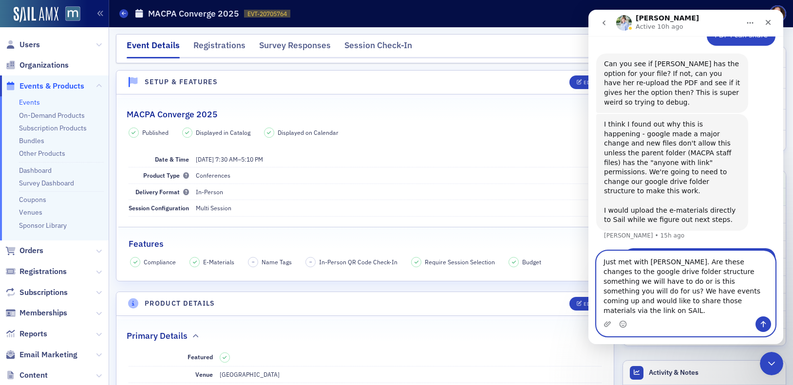
type textarea "Just met with Dee. Are these changes to the google drive folder structure somet…"
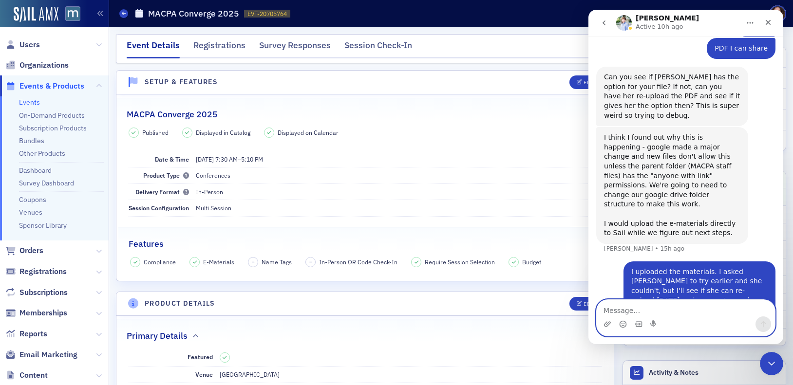
scroll to position [883, 0]
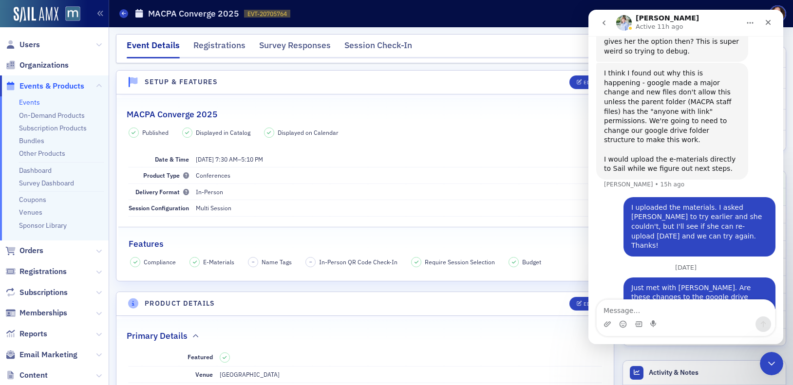
click at [400, 106] on div "MACPA Converge 2025" at bounding box center [365, 109] width 477 height 23
click at [29, 44] on span "Users" at bounding box center [29, 44] width 20 height 11
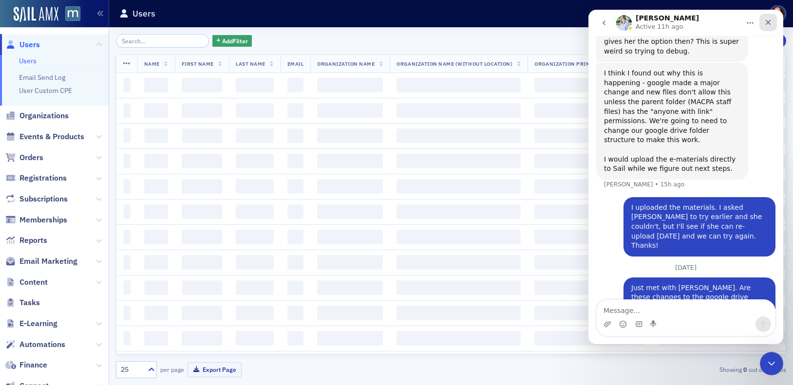
click at [768, 24] on icon "Close" at bounding box center [768, 23] width 8 height 8
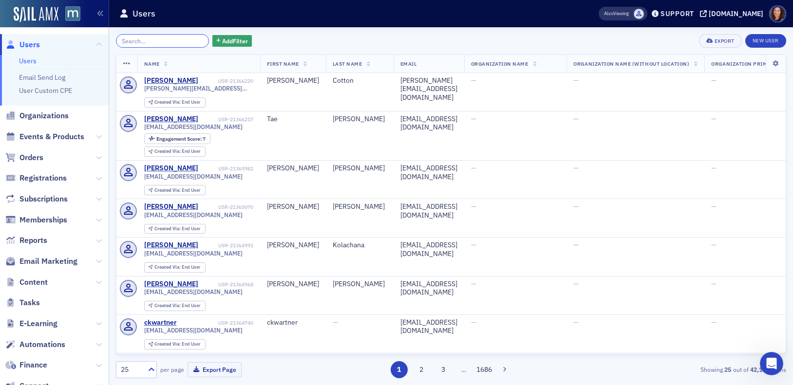
click at [148, 41] on input "search" at bounding box center [162, 41] width 93 height 14
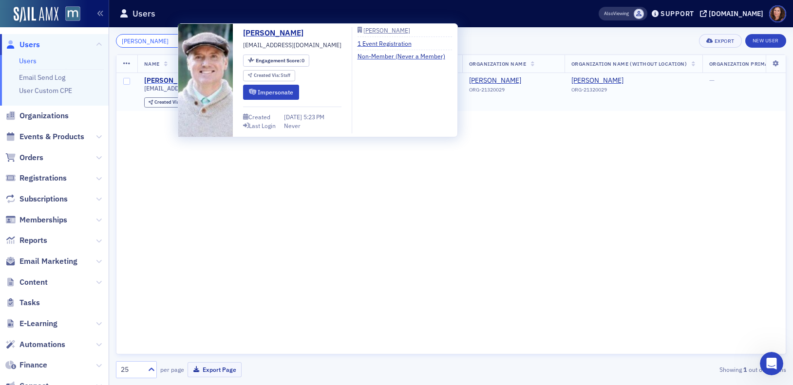
type input "naddy"
click at [170, 80] on div "Tim Naddy" at bounding box center [171, 80] width 54 height 9
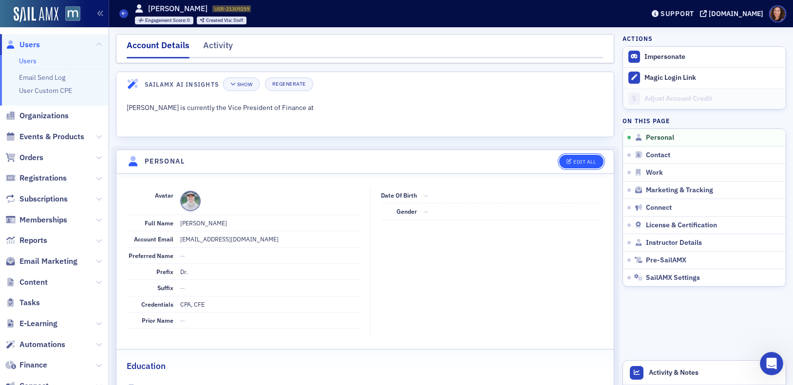
click at [573, 163] on div "Edit All" at bounding box center [584, 161] width 22 height 5
select select "US"
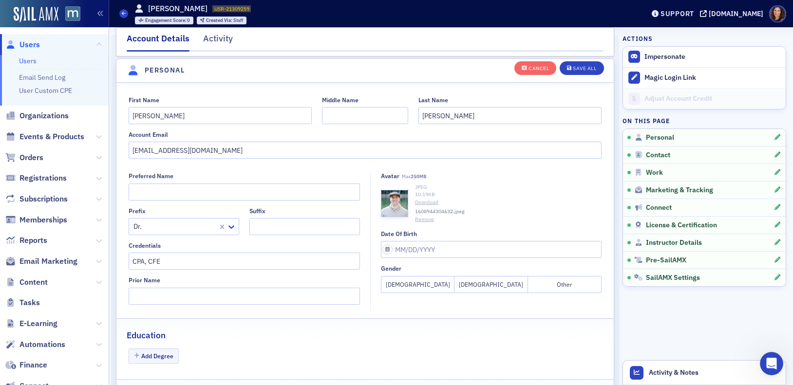
scroll to position [114, 0]
click at [423, 218] on button "Remove" at bounding box center [424, 218] width 19 height 8
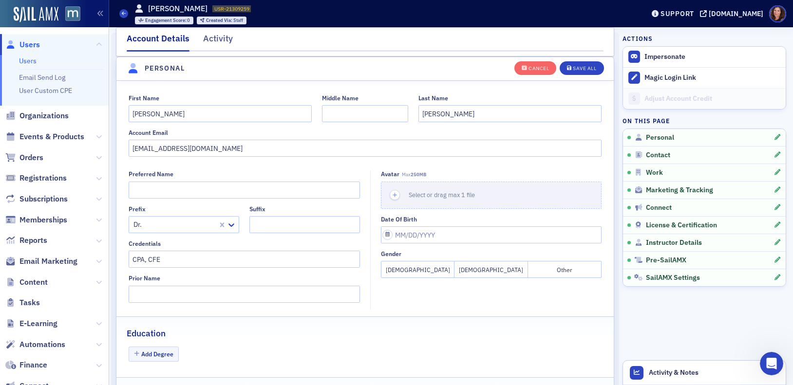
click at [224, 87] on fieldset "First Name Tim Middle Name Last Name Naddy Account Email drnaddy221b@gmail.com" at bounding box center [364, 124] width 497 height 80
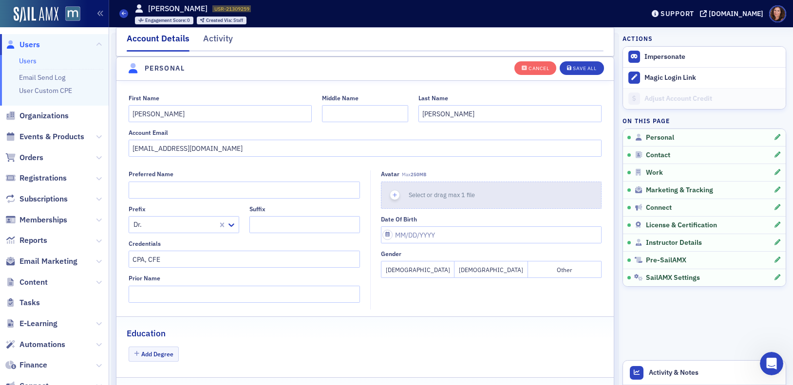
click at [429, 196] on span "Select or drag max 1 file" at bounding box center [442, 195] width 66 height 8
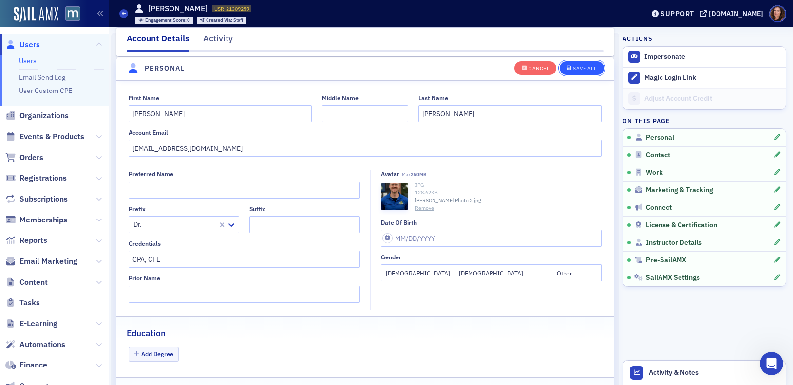
click at [582, 66] on div "Save All" at bounding box center [584, 68] width 23 height 5
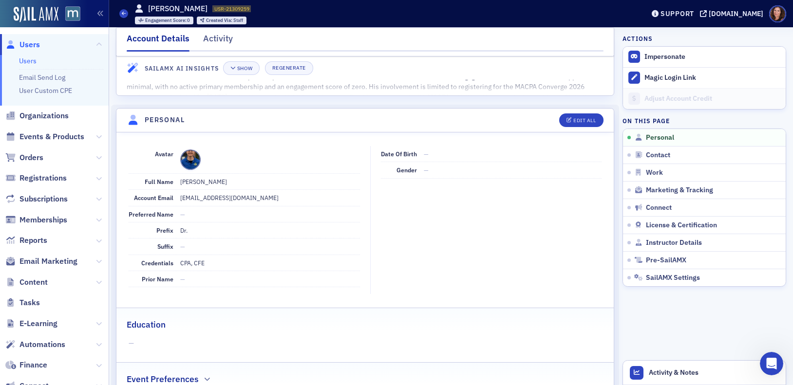
scroll to position [39, 0]
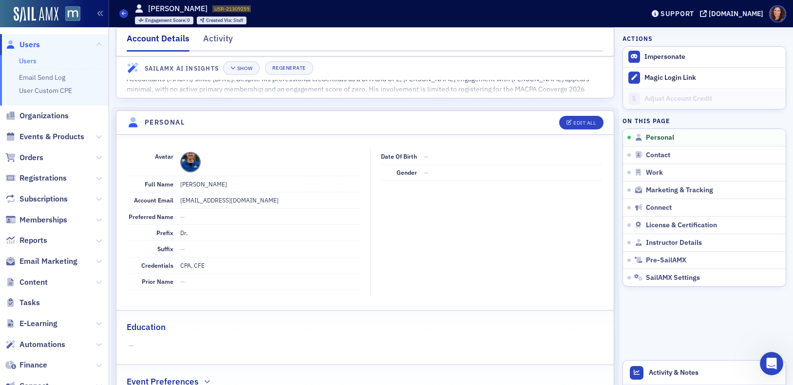
click at [195, 159] on span at bounding box center [190, 162] width 20 height 20
click at [573, 120] on div "Edit All" at bounding box center [584, 122] width 22 height 5
select select "US"
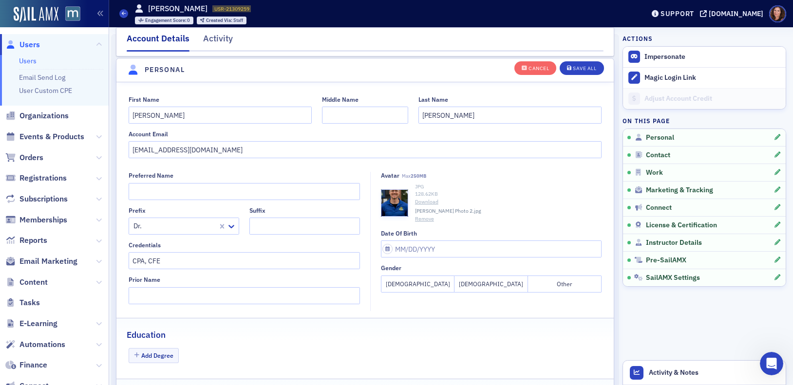
scroll to position [114, 0]
click at [425, 215] on button "Remove" at bounding box center [424, 218] width 19 height 8
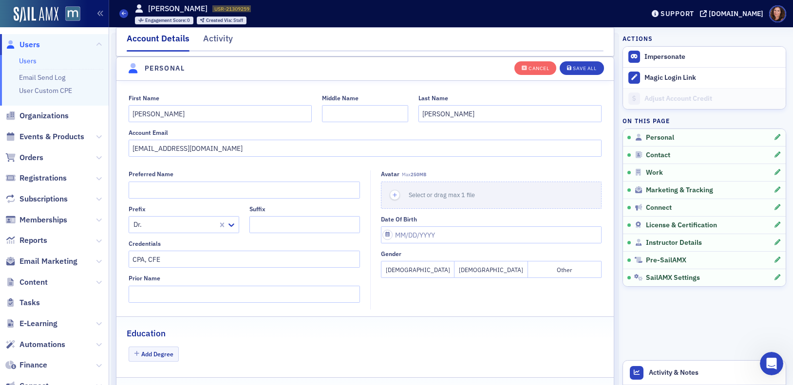
scroll to position [115, 0]
click at [236, 91] on fieldset "First Name Tim Middle Name Last Name Naddy Account Email drnaddy221b@gmail.com" at bounding box center [364, 123] width 497 height 80
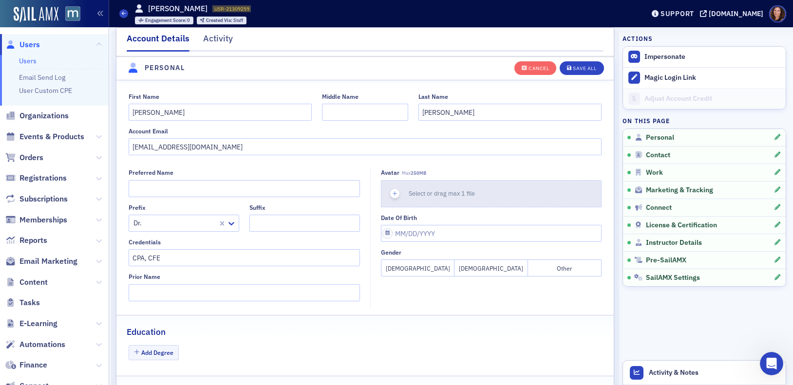
click at [392, 193] on icon "button" at bounding box center [395, 194] width 9 height 9
click at [453, 195] on span "Select or drag max 1 file" at bounding box center [442, 194] width 66 height 8
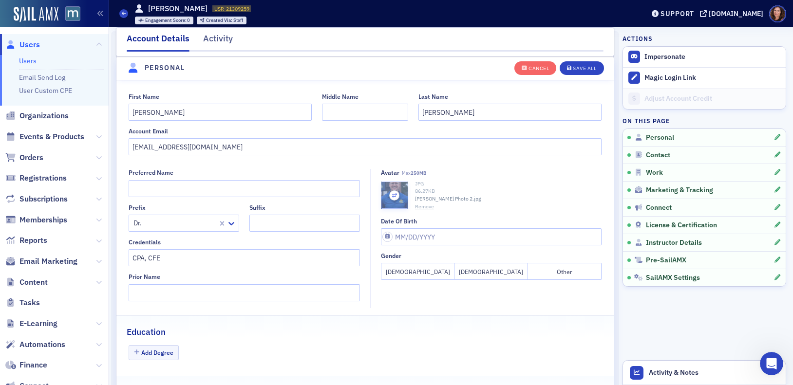
click at [395, 196] on icon "button" at bounding box center [394, 195] width 9 height 9
click at [426, 208] on button "Remove" at bounding box center [424, 207] width 19 height 8
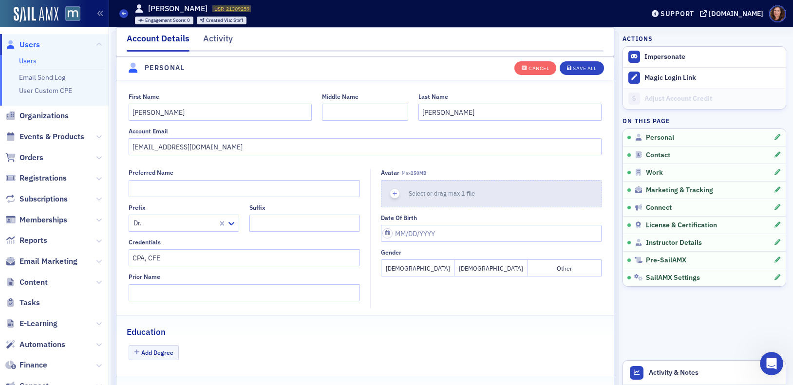
click at [413, 190] on span "Select or drag max 1 file" at bounding box center [442, 194] width 66 height 8
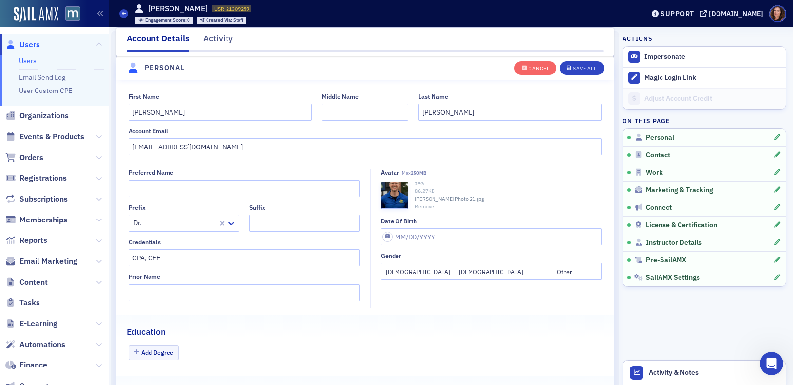
click at [417, 206] on button "Remove" at bounding box center [424, 207] width 19 height 8
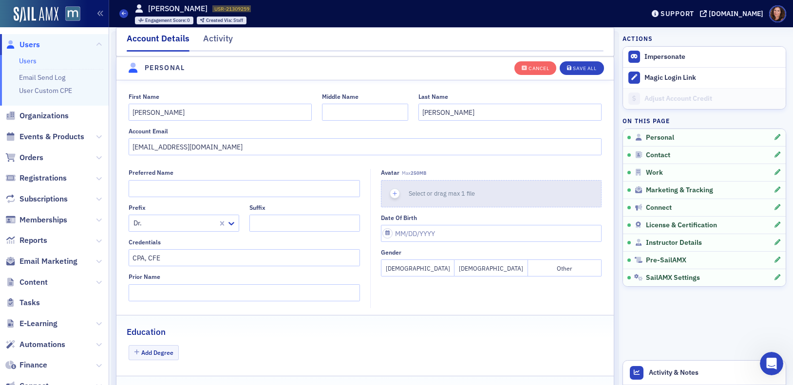
click at [394, 191] on icon "button" at bounding box center [395, 194] width 9 height 9
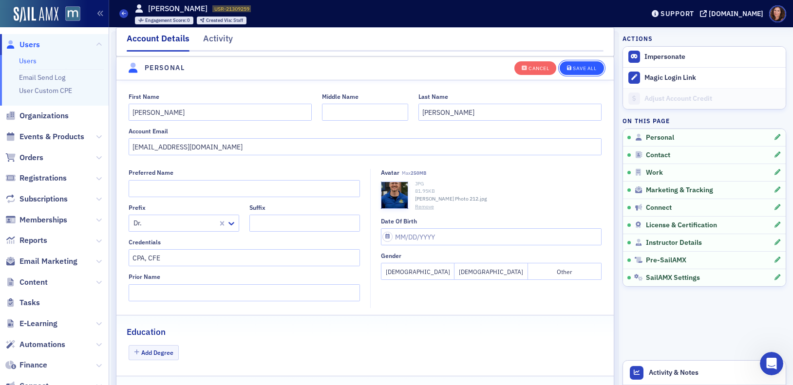
click at [577, 72] on button "Save All" at bounding box center [582, 68] width 44 height 14
